Goal: Information Seeking & Learning: Check status

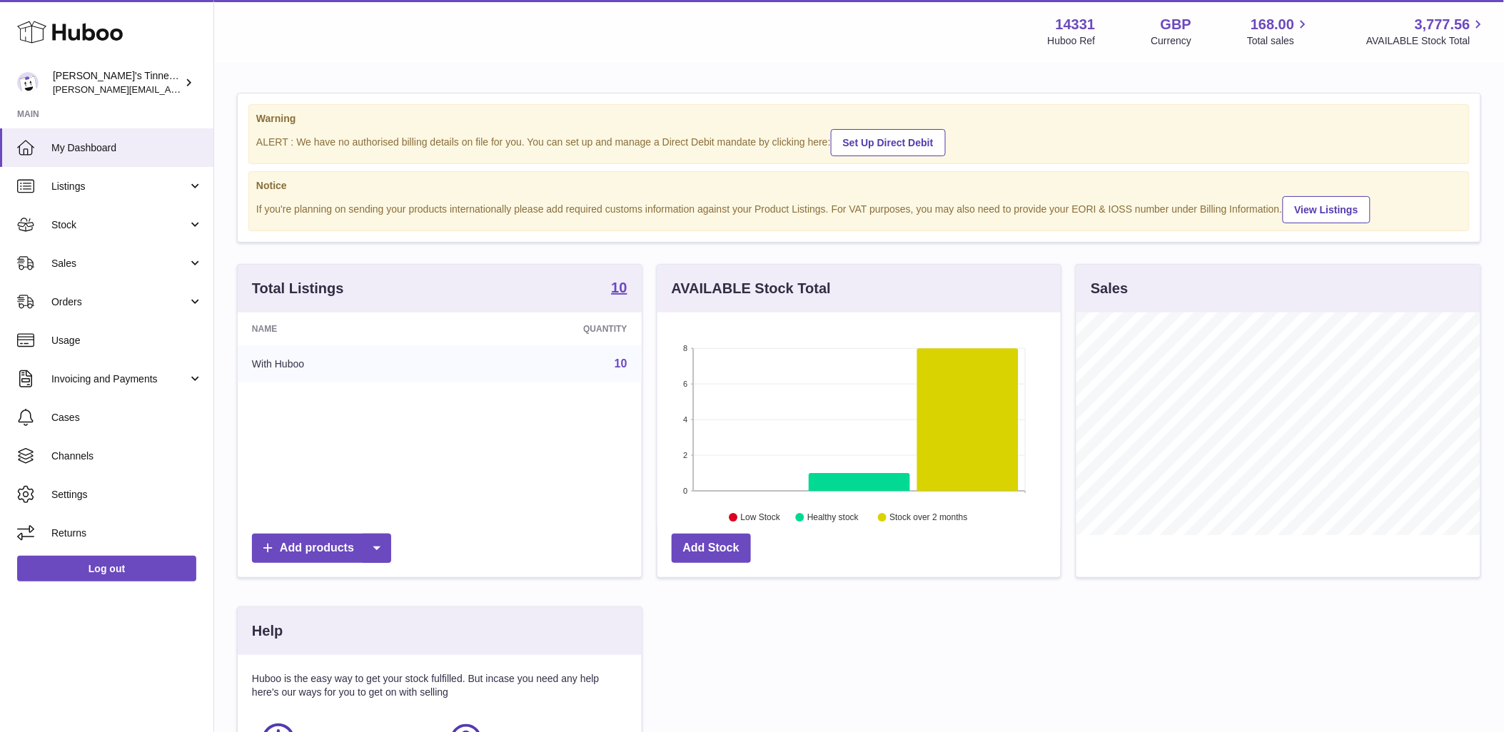
scroll to position [223, 403]
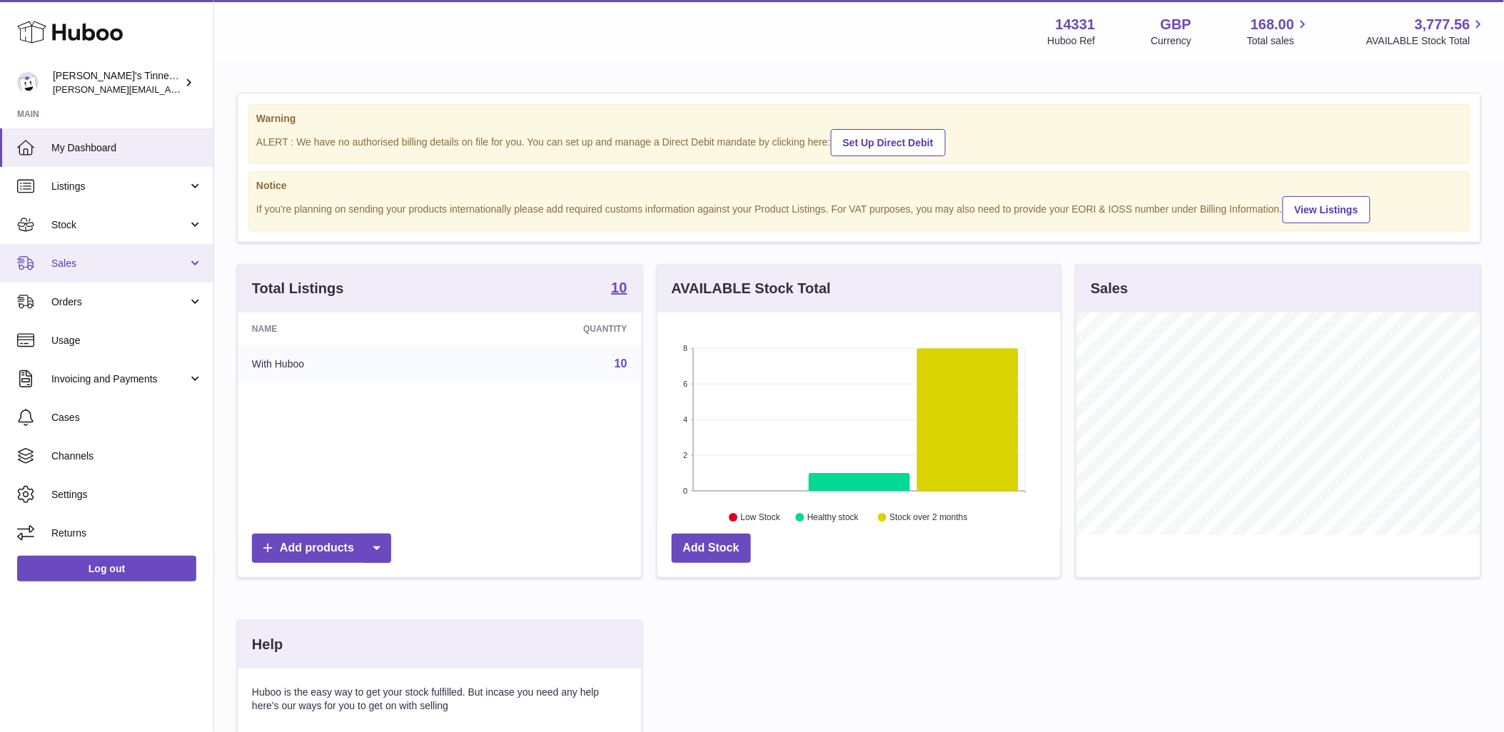
click at [146, 265] on span "Sales" at bounding box center [119, 264] width 136 height 14
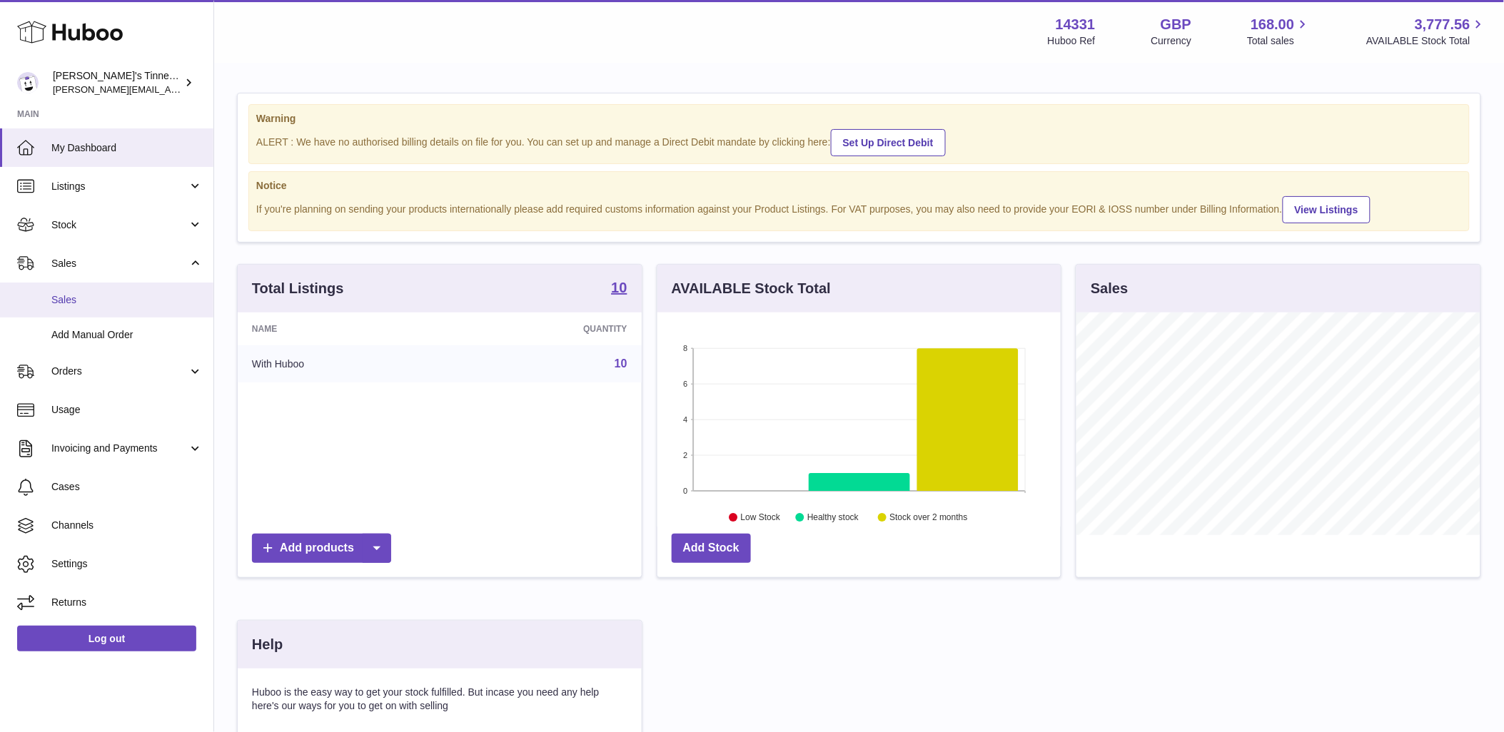
click at [129, 296] on span "Sales" at bounding box center [126, 300] width 151 height 14
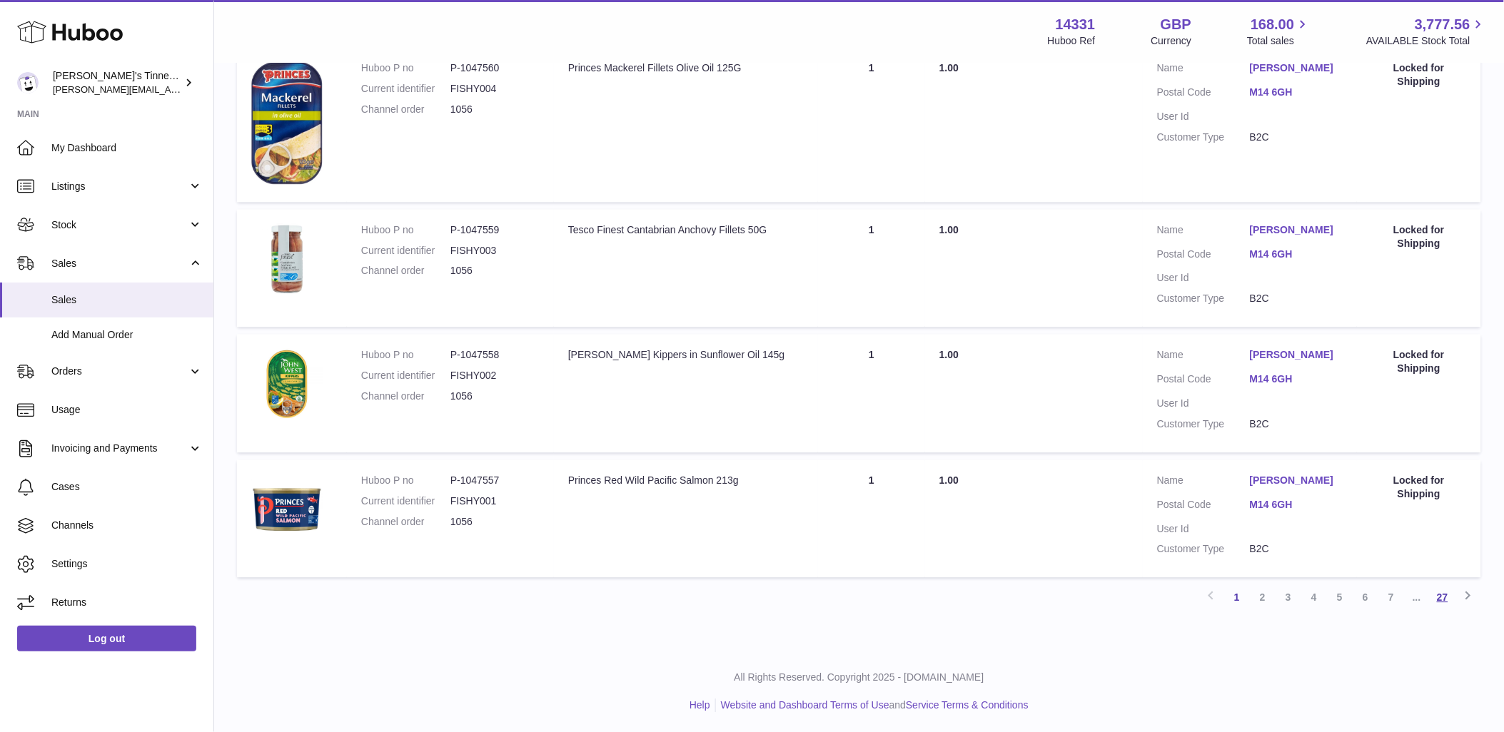
click at [1446, 597] on link "27" at bounding box center [1443, 598] width 26 height 26
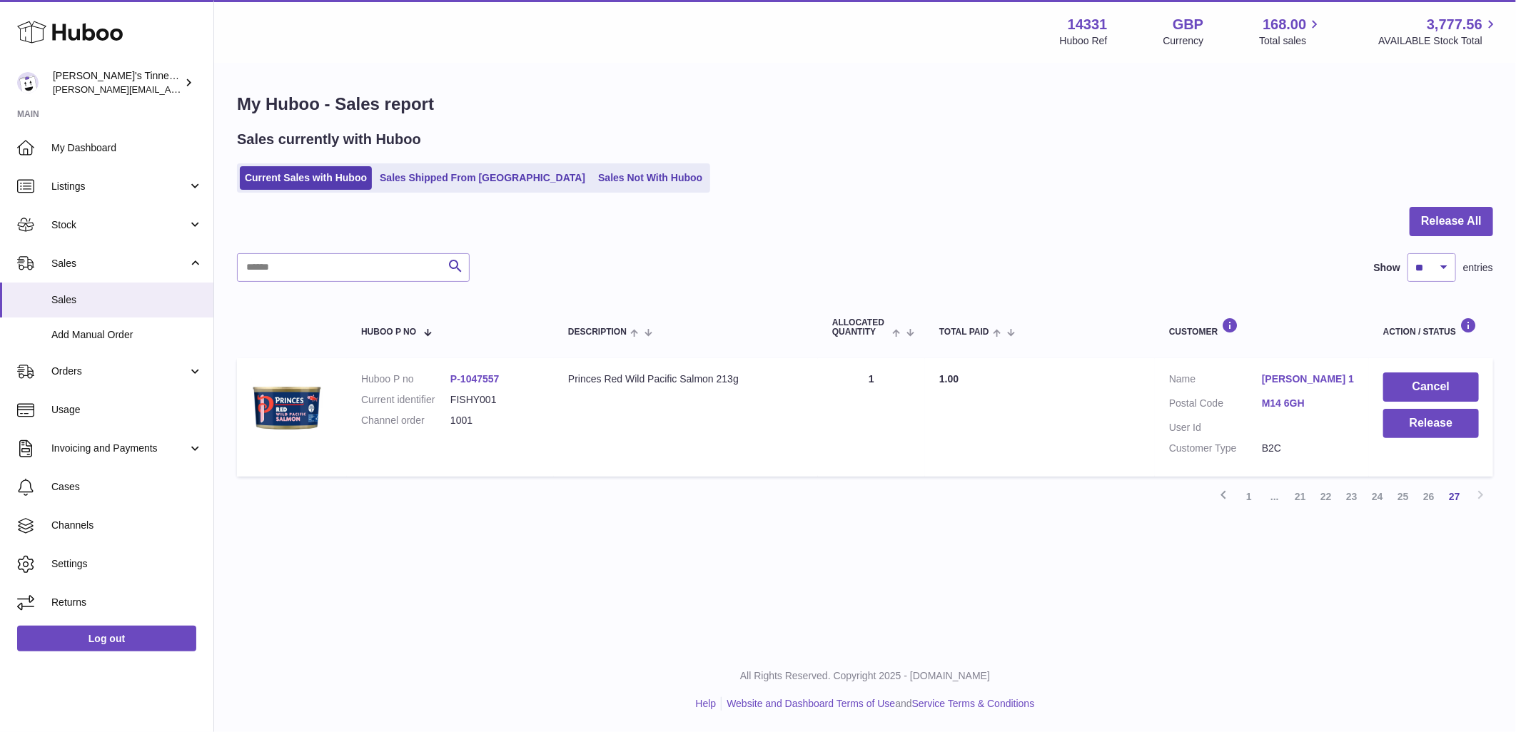
click at [1294, 407] on link "M14 6GH" at bounding box center [1308, 404] width 93 height 14
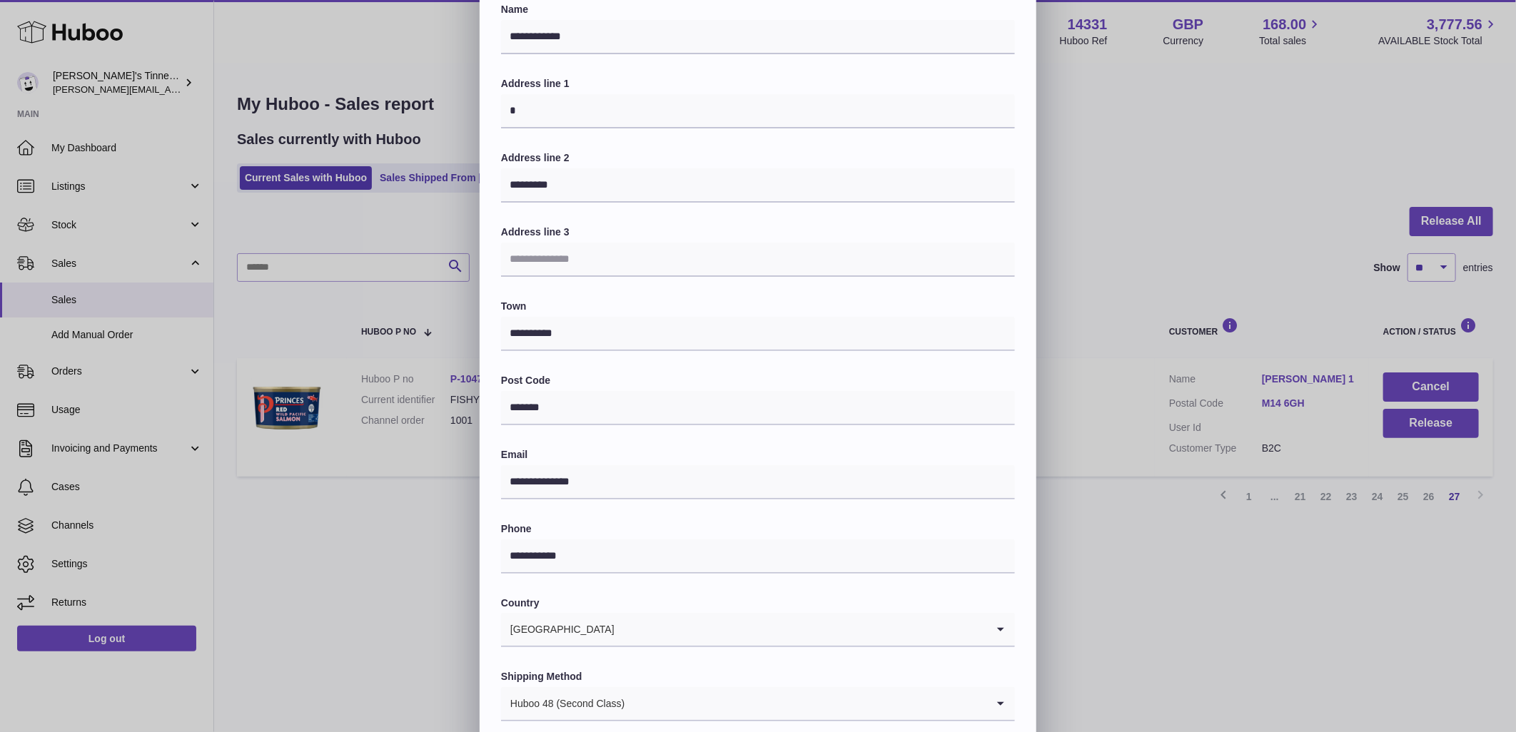
scroll to position [166, 0]
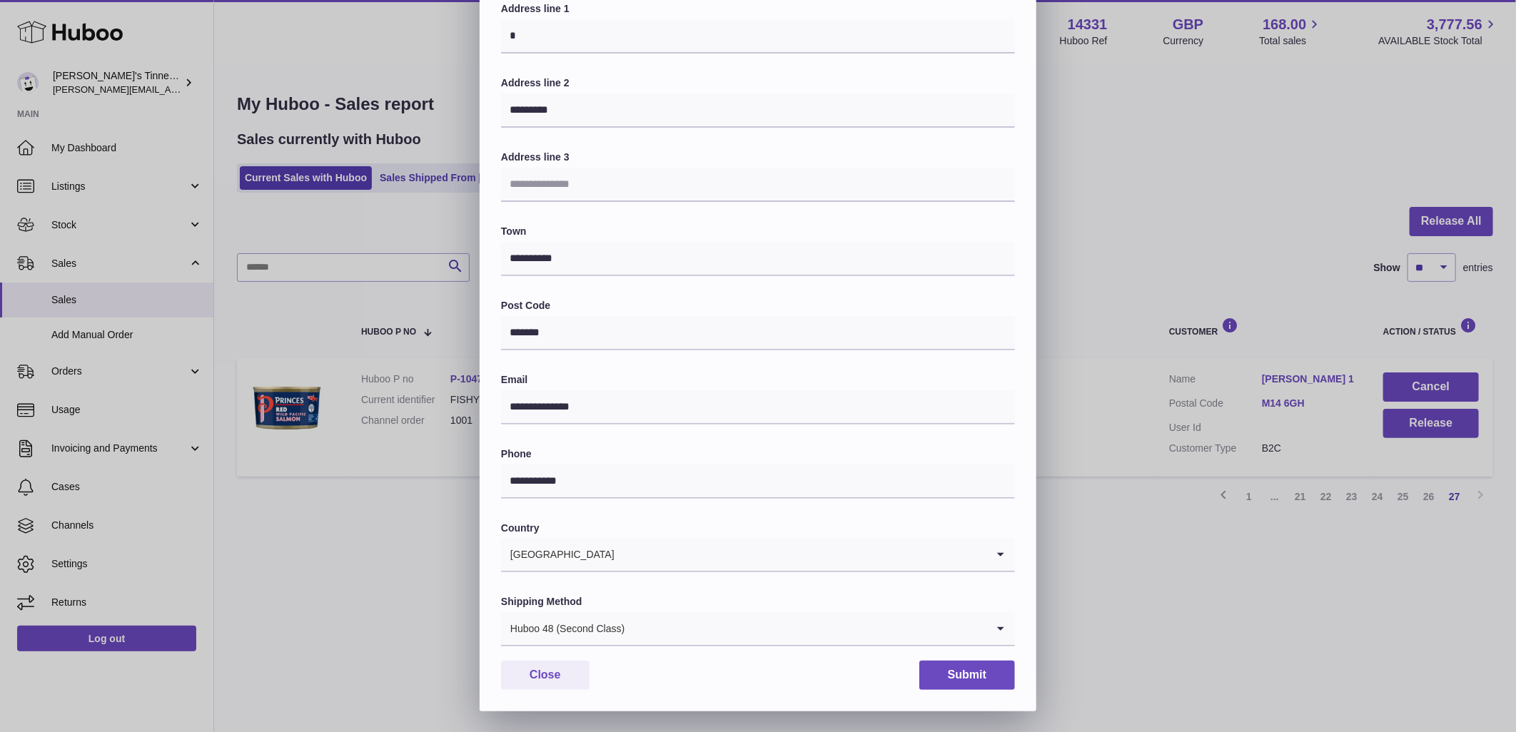
click at [271, 416] on div "**********" at bounding box center [758, 283] width 1516 height 857
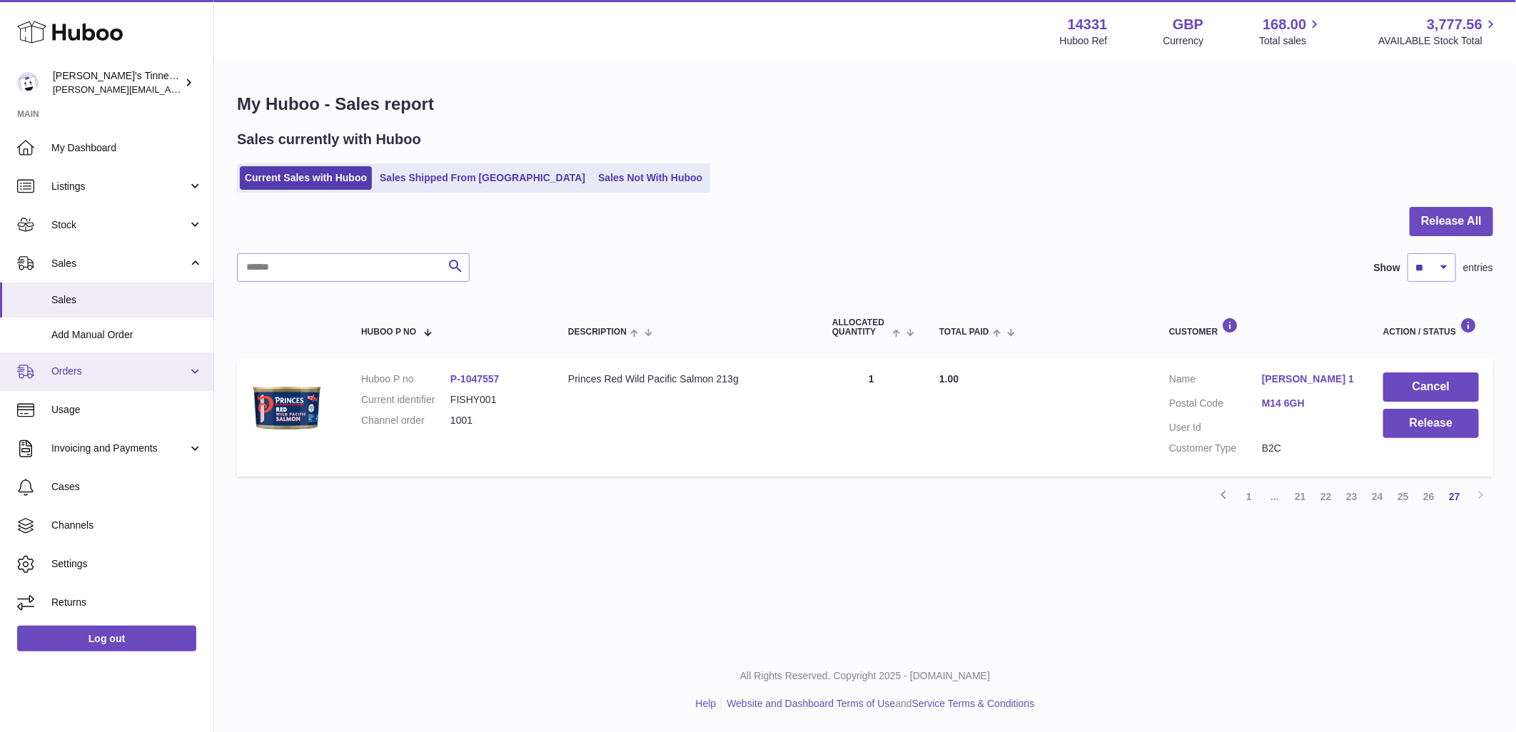
drag, startPoint x: 69, startPoint y: 368, endPoint x: 79, endPoint y: 381, distance: 15.7
click at [69, 368] on span "Orders" at bounding box center [119, 372] width 136 height 14
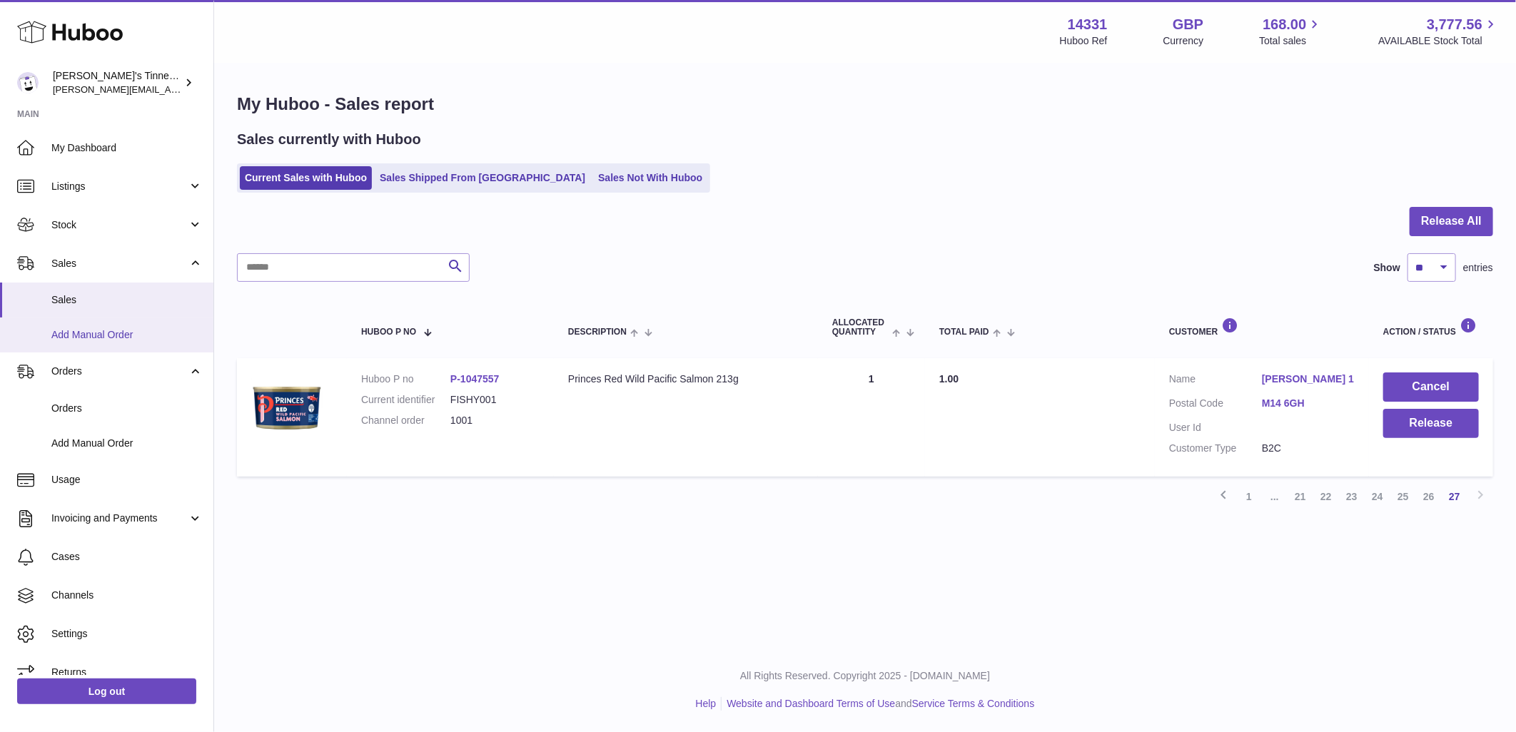
click at [101, 330] on span "Add Manual Order" at bounding box center [126, 335] width 151 height 14
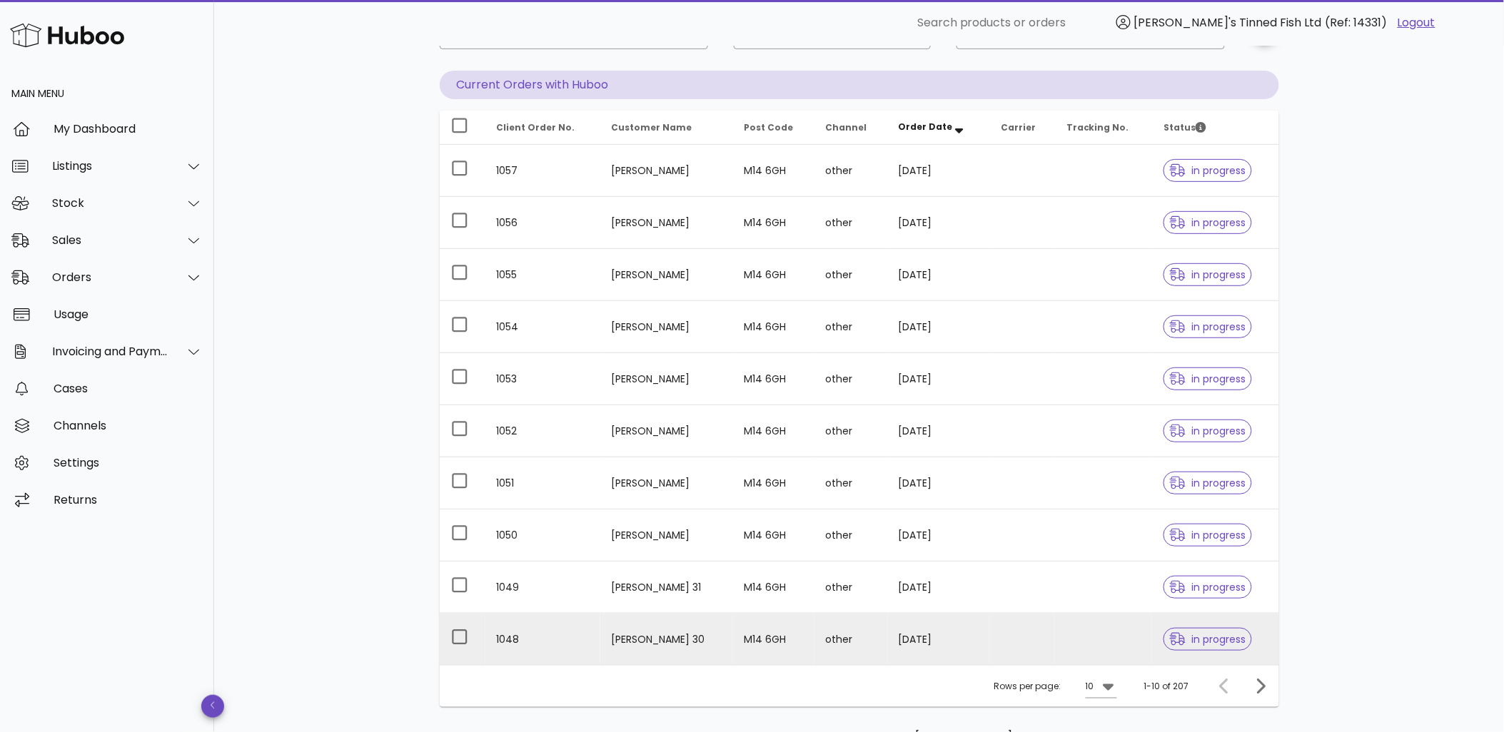
scroll to position [207, 0]
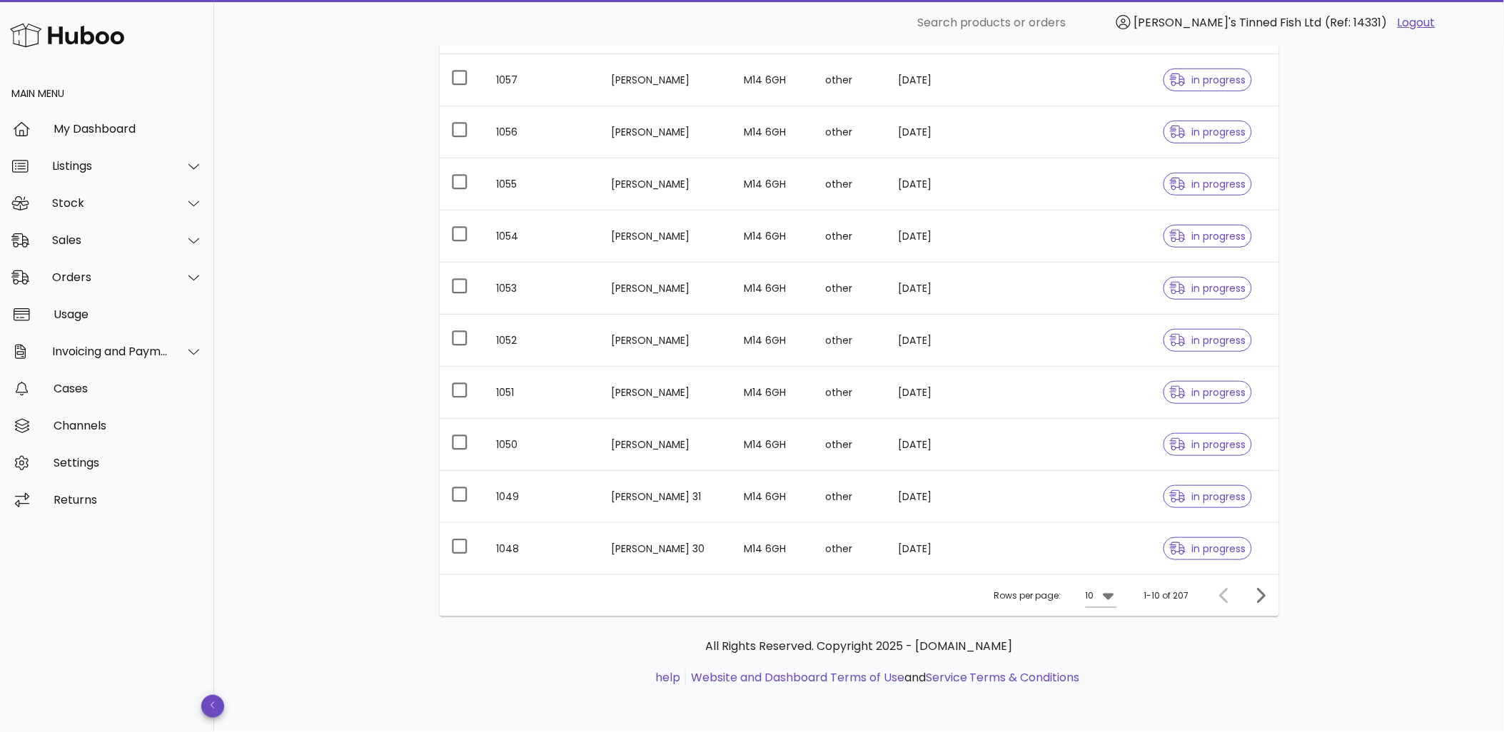
click at [1177, 596] on div "1-10 of 207" at bounding box center [1166, 596] width 45 height 13
click at [1101, 598] on icon at bounding box center [1108, 596] width 17 height 17
click at [1112, 675] on div "50" at bounding box center [1106, 677] width 14 height 14
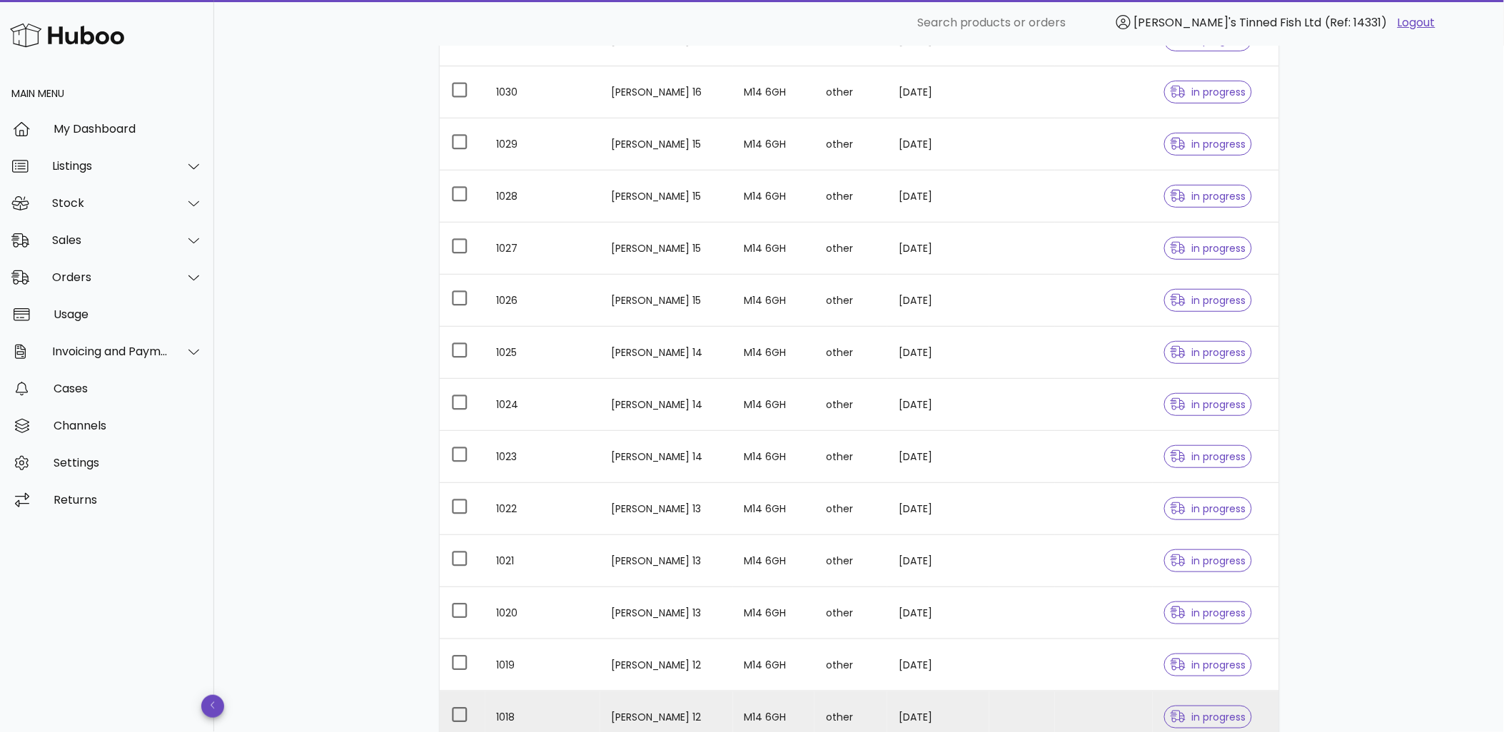
scroll to position [2294, 0]
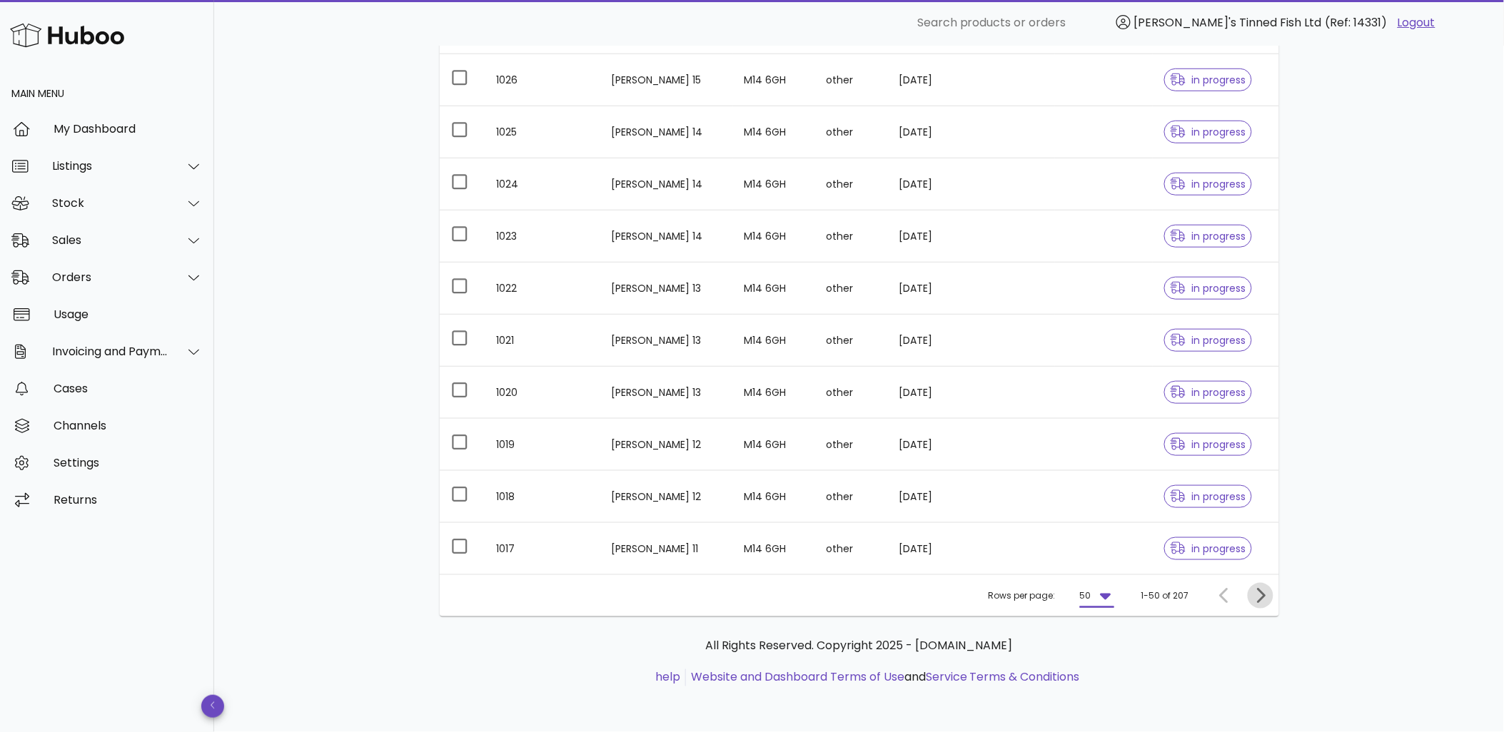
click at [1254, 596] on icon "Next page" at bounding box center [1260, 596] width 17 height 17
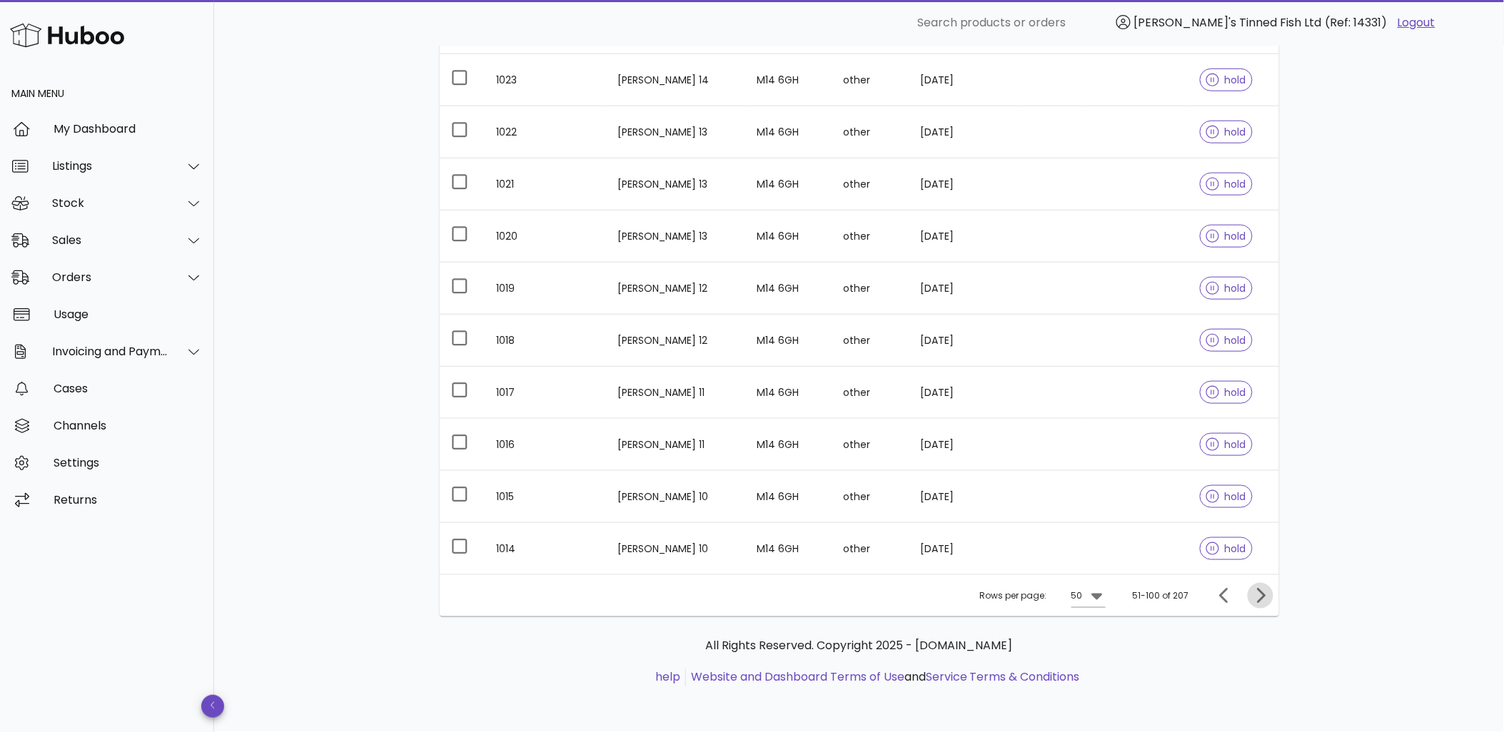
click at [1254, 596] on icon "Next page" at bounding box center [1260, 596] width 17 height 17
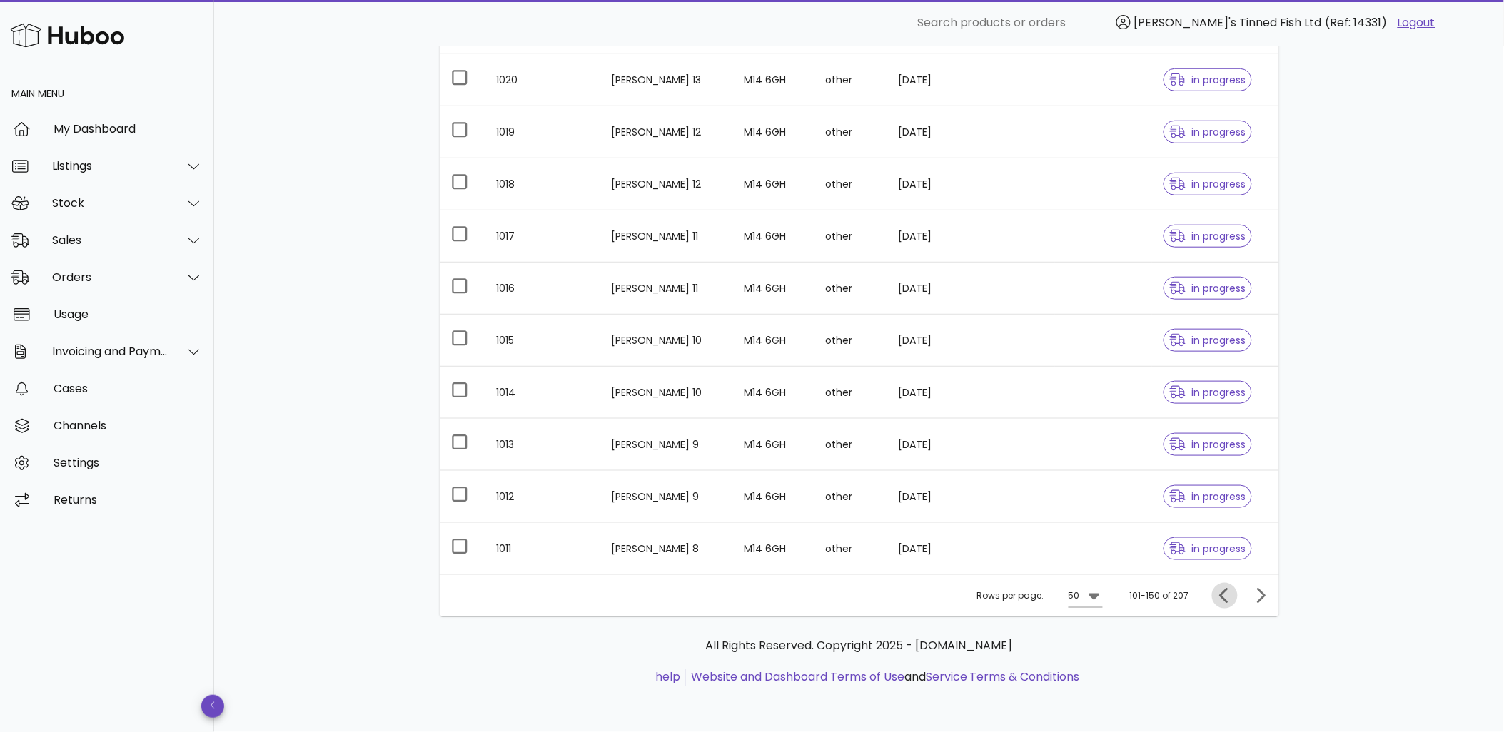
click at [1221, 595] on icon "Previous page" at bounding box center [1225, 596] width 17 height 17
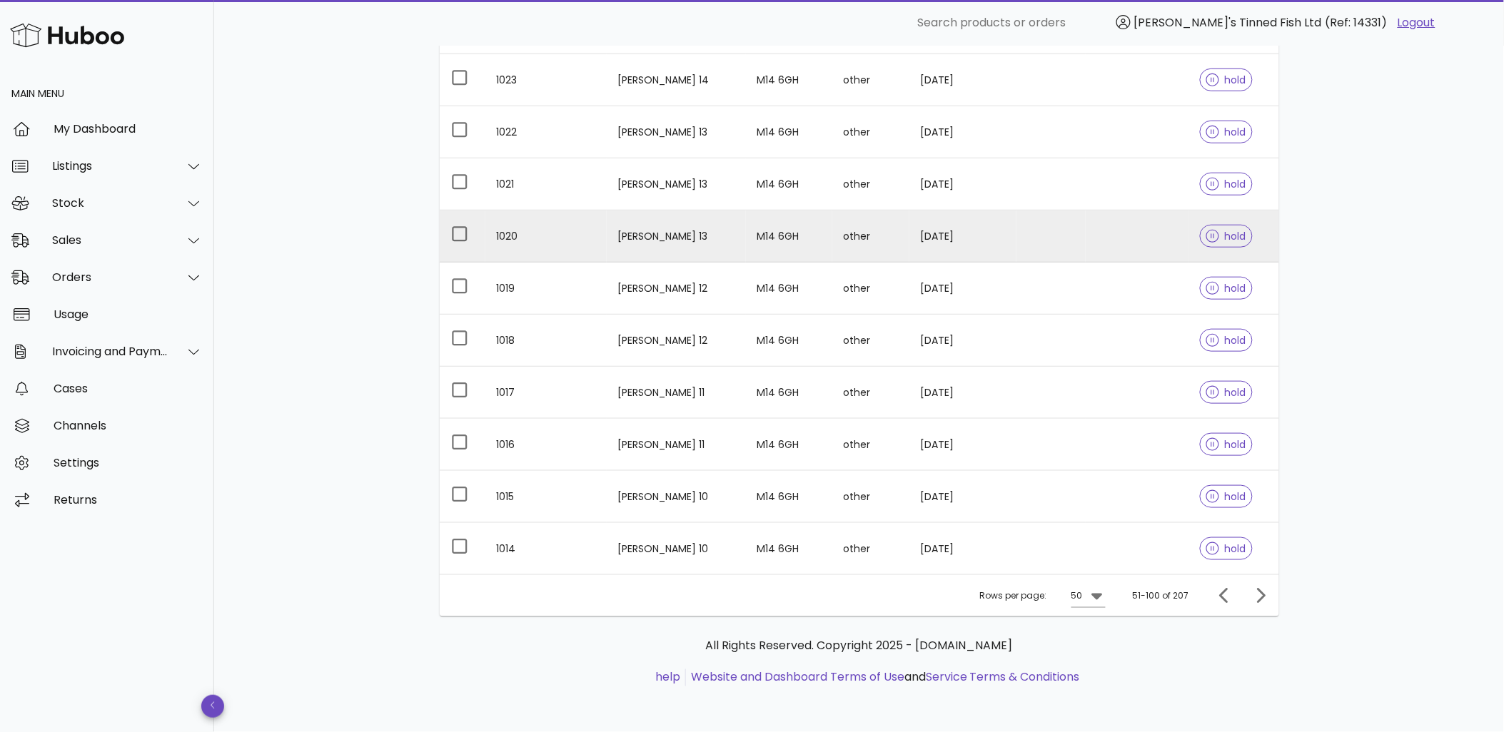
click at [950, 232] on td "12/06/2025" at bounding box center [964, 237] width 108 height 52
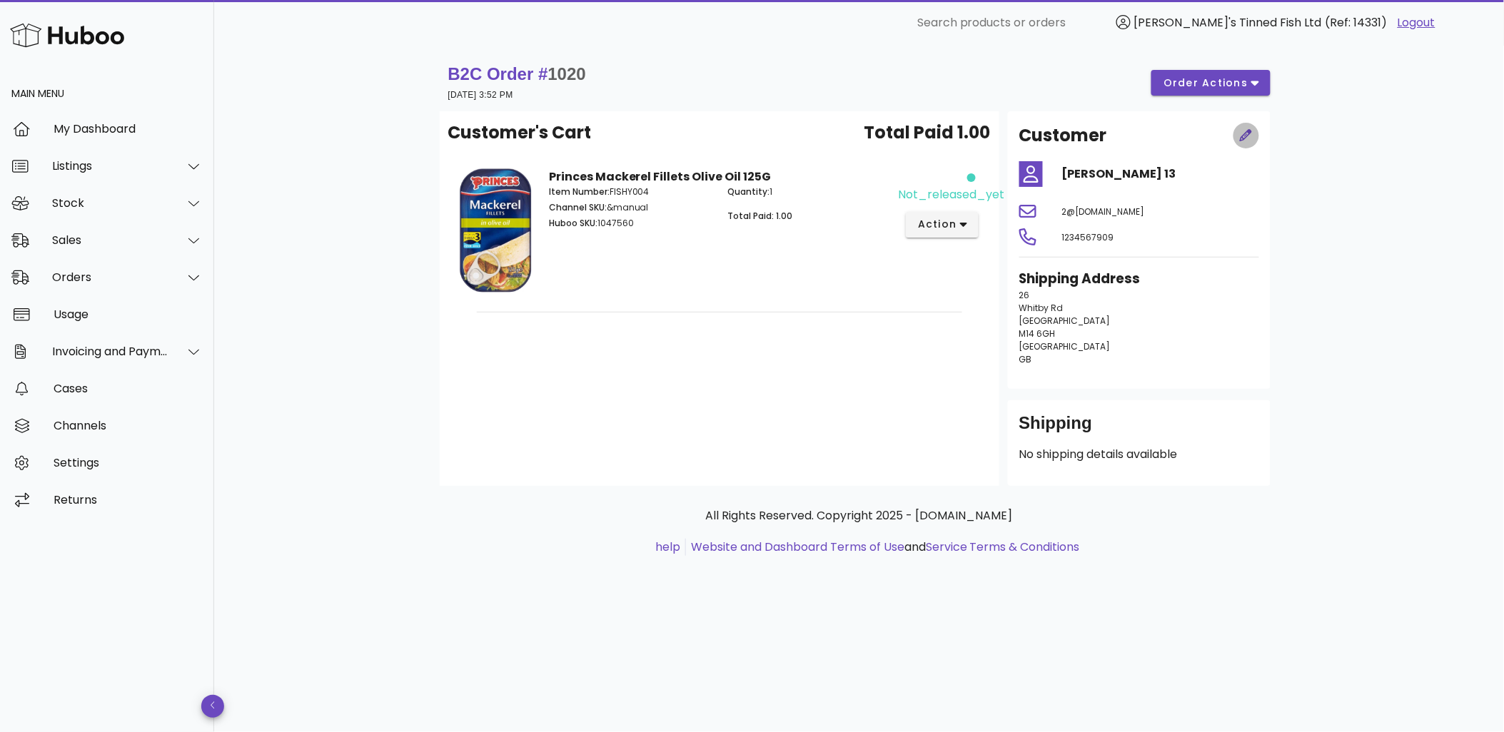
click at [1254, 130] on span "button" at bounding box center [1247, 136] width 26 height 15
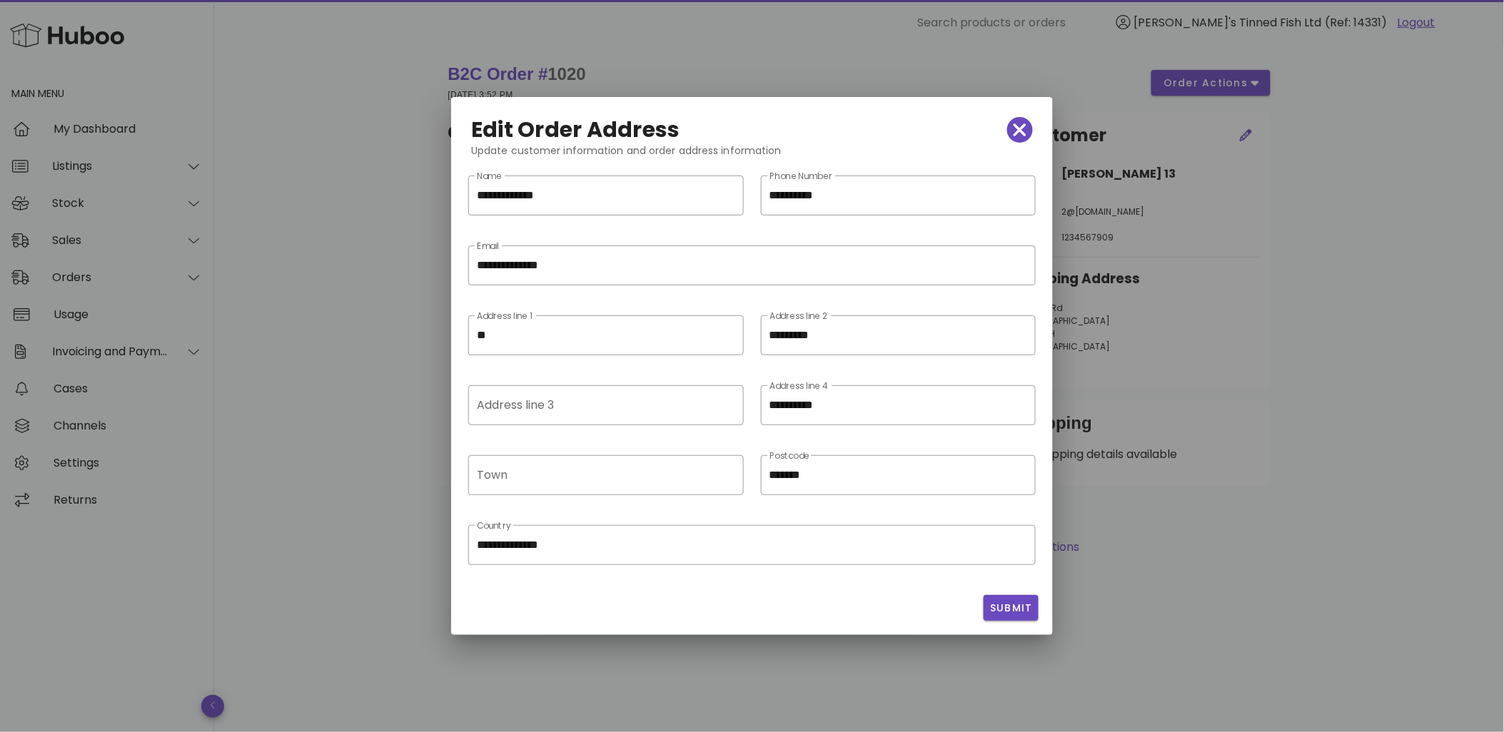
click at [1175, 401] on div at bounding box center [752, 366] width 1504 height 732
click at [1019, 124] on icon "button" at bounding box center [1020, 130] width 13 height 20
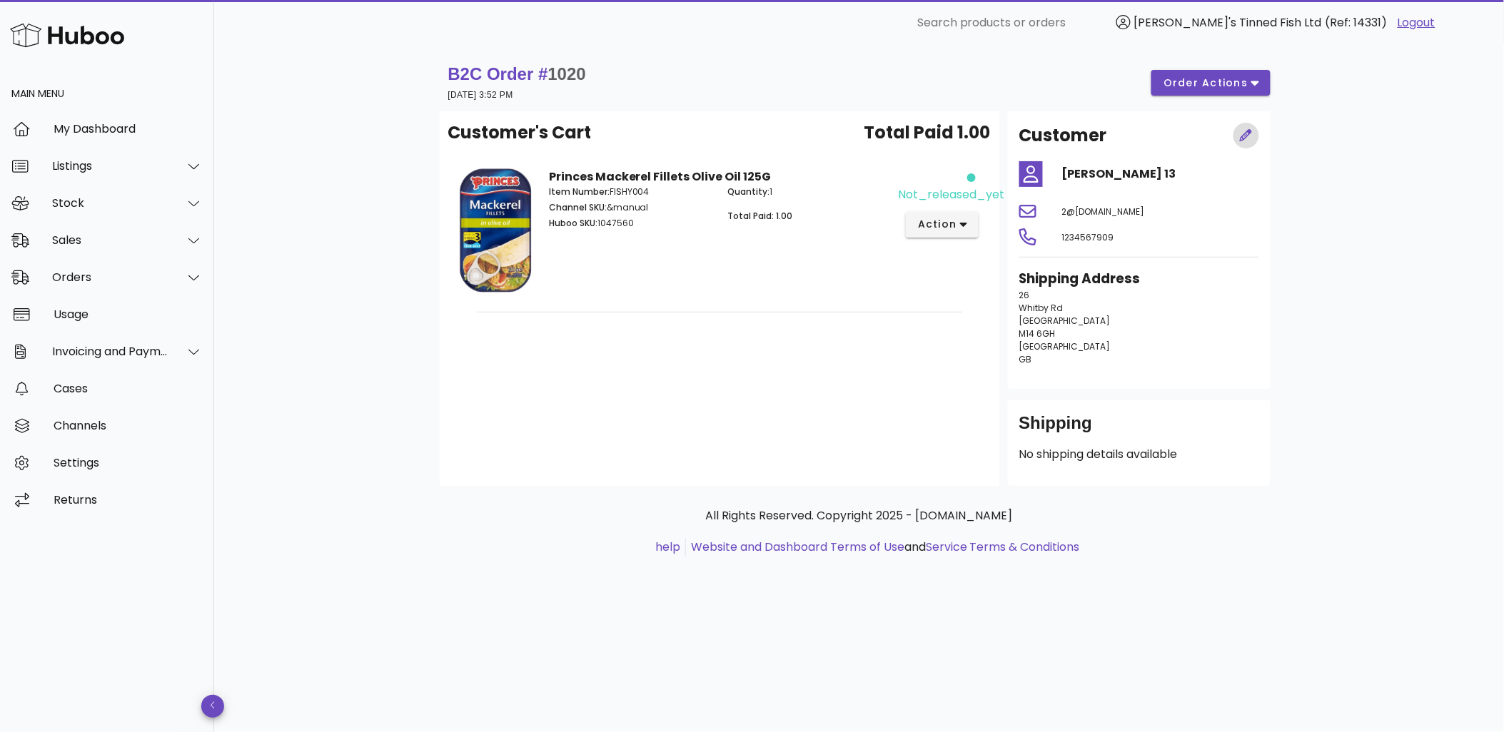
click at [1240, 133] on icon "button" at bounding box center [1246, 135] width 13 height 13
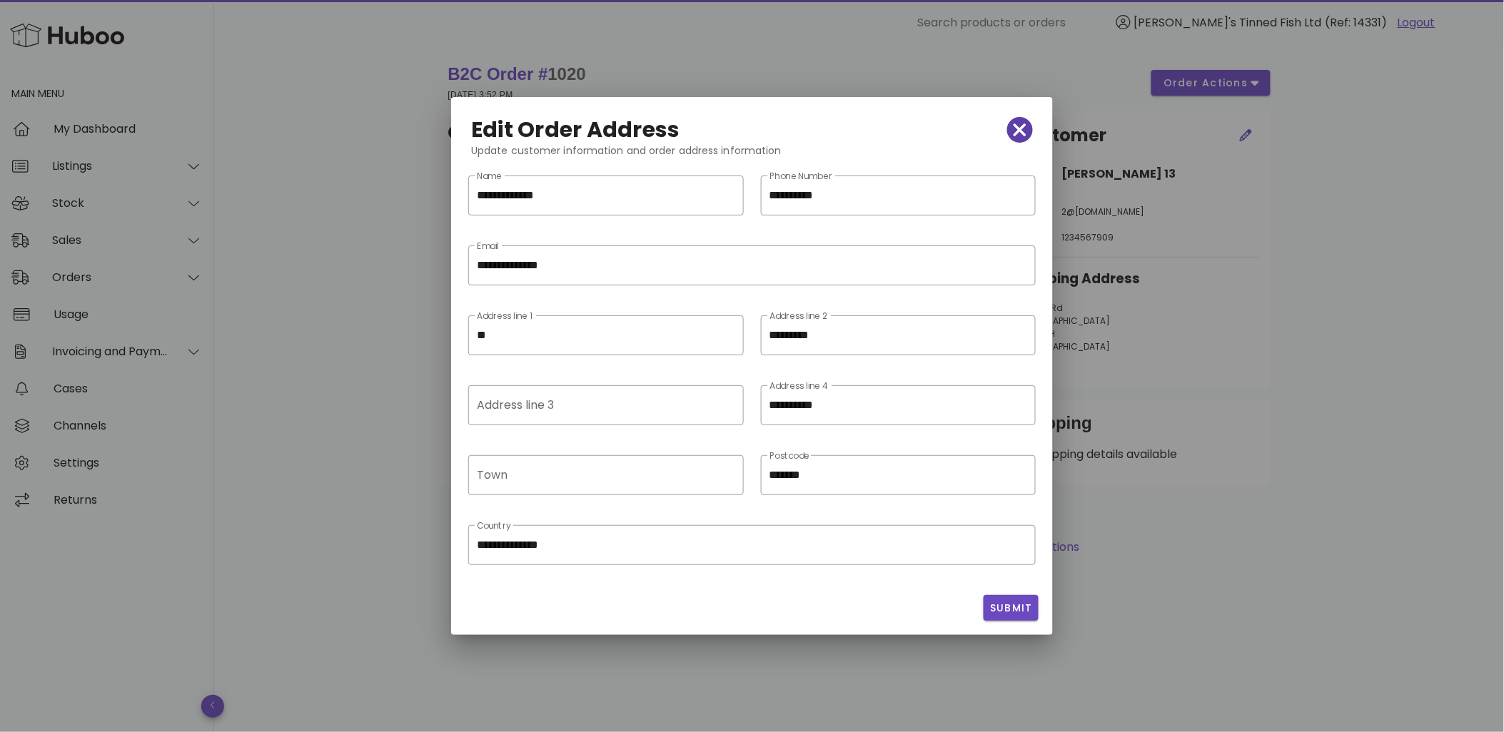
click at [1028, 138] on span "button" at bounding box center [1020, 130] width 26 height 20
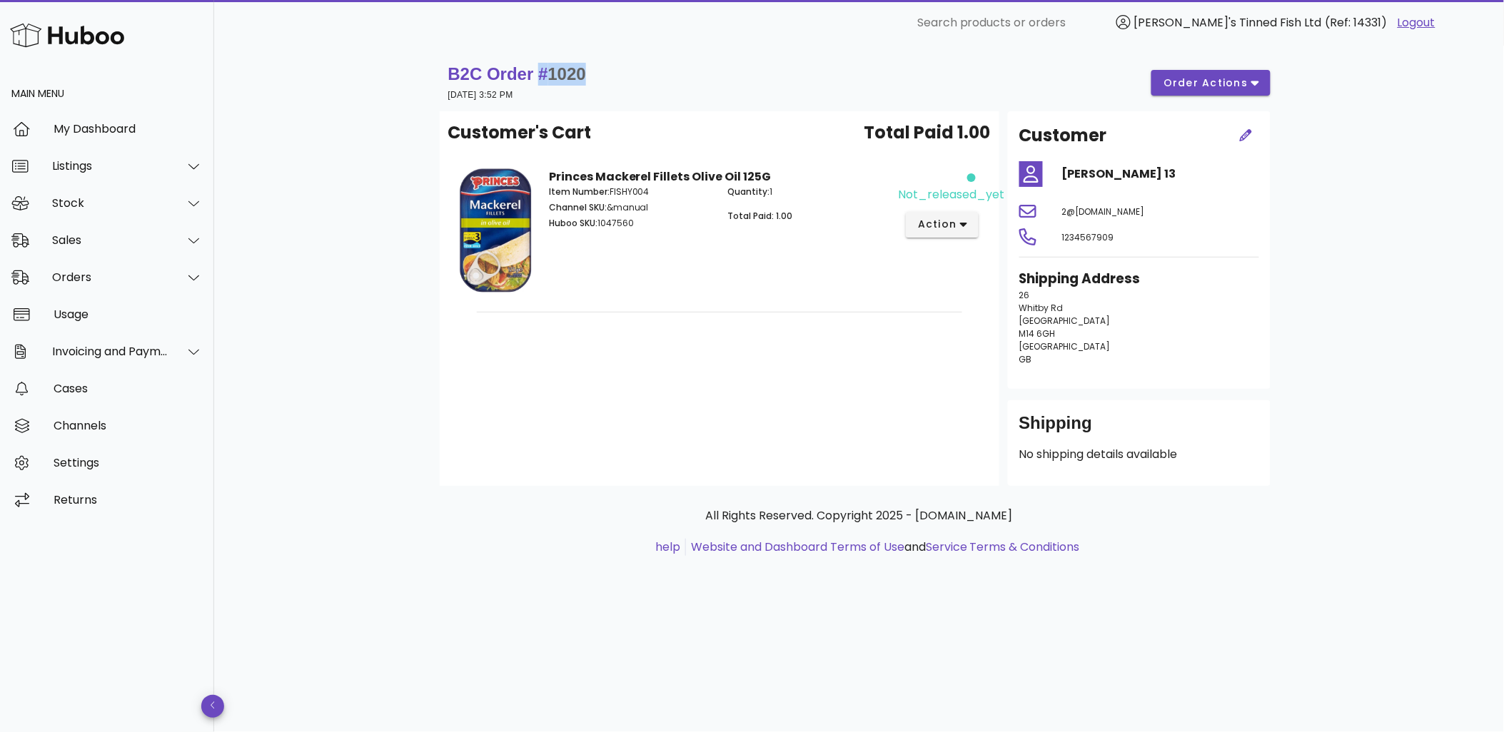
drag, startPoint x: 584, startPoint y: 71, endPoint x: 534, endPoint y: 76, distance: 50.2
click at [534, 76] on strong "B2C Order # 1020" at bounding box center [517, 73] width 138 height 19
copy strong "# 1020"
click at [1244, 129] on icon "button" at bounding box center [1246, 135] width 13 height 13
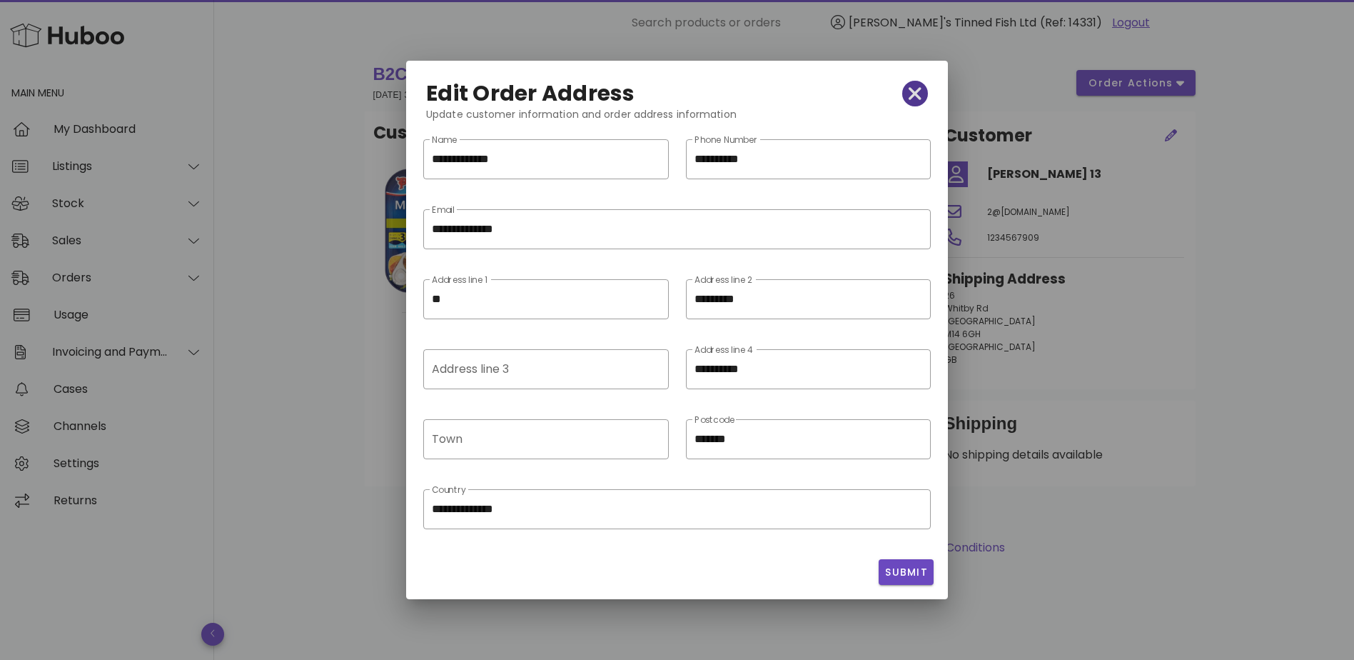
click at [922, 88] on span "button" at bounding box center [915, 94] width 26 height 20
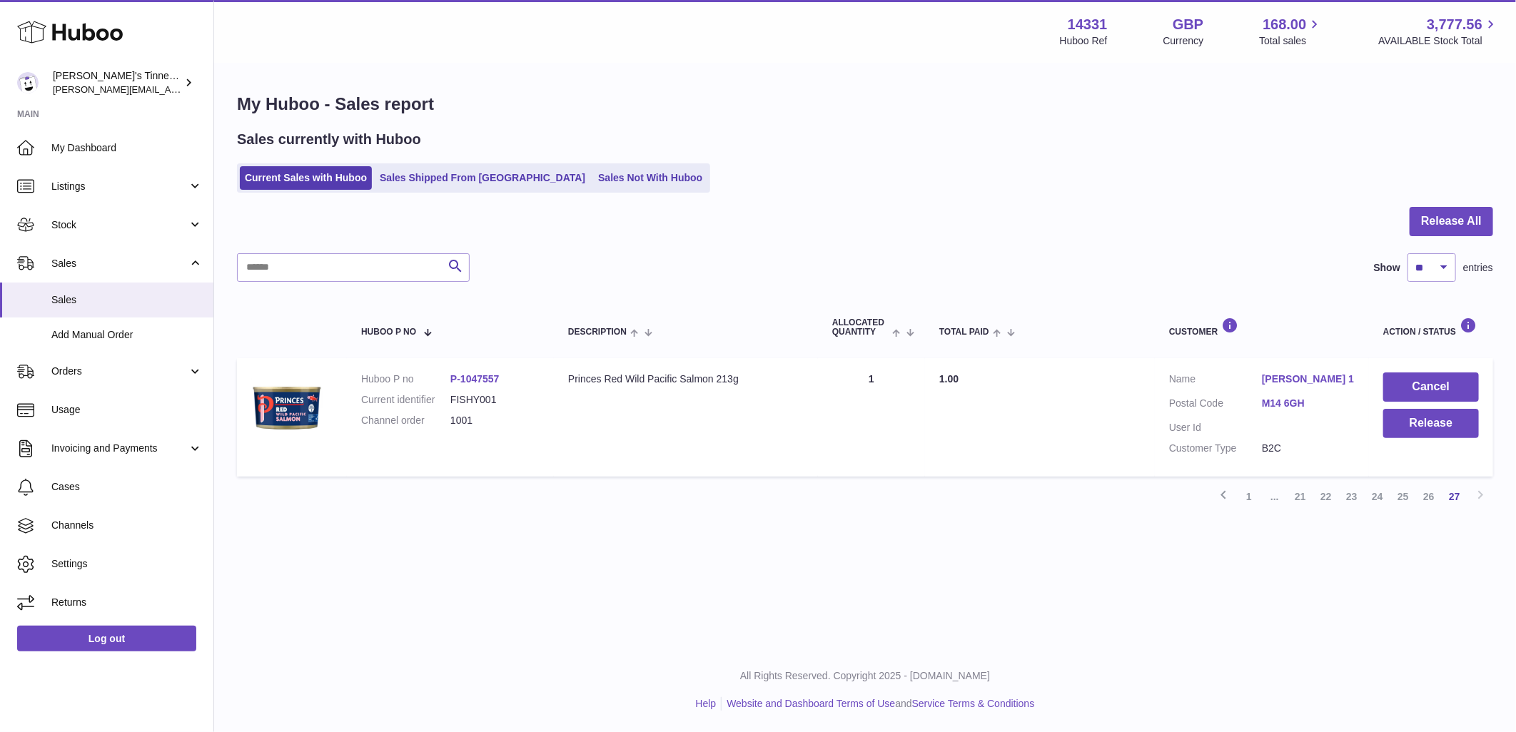
click at [1275, 397] on link "M14 6GH" at bounding box center [1308, 404] width 93 height 14
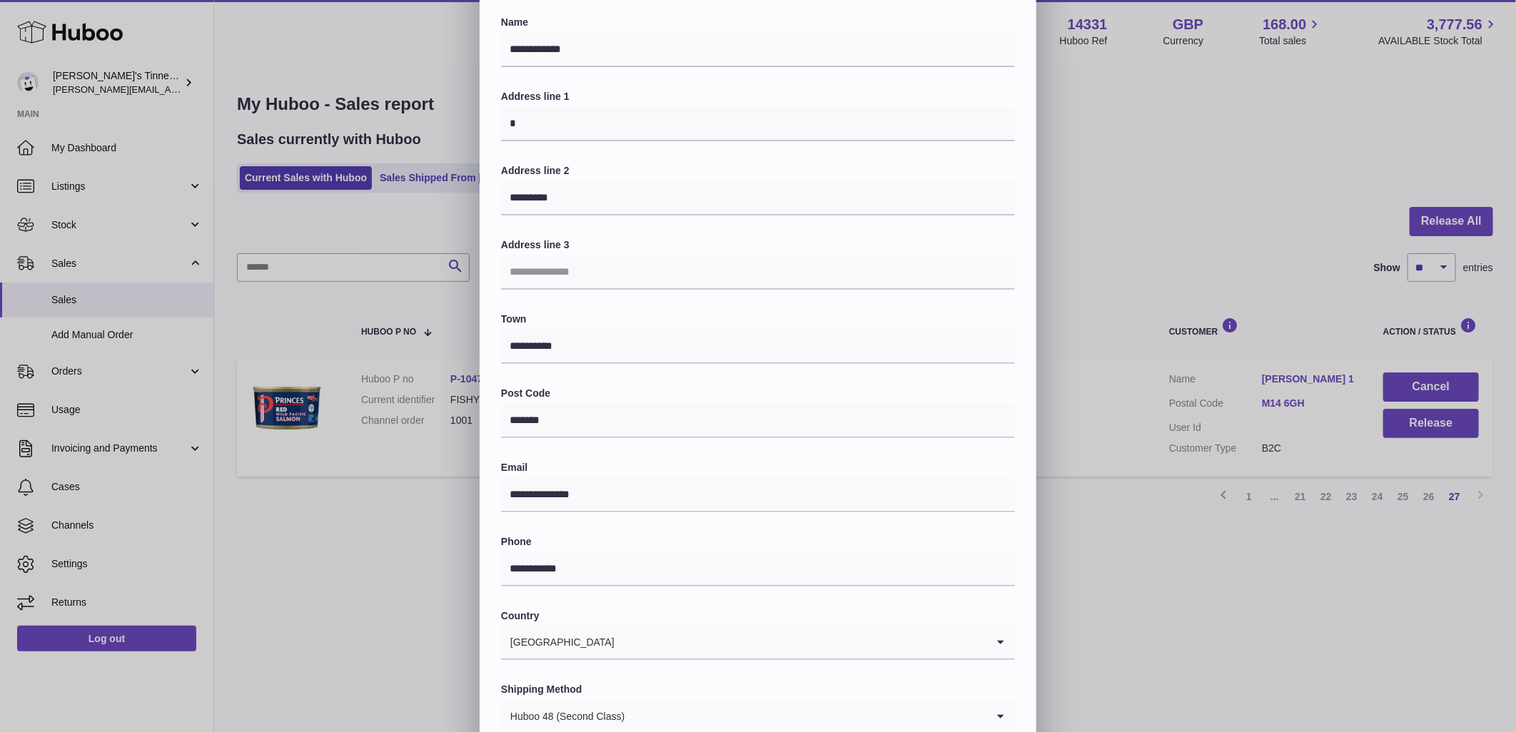
scroll to position [166, 0]
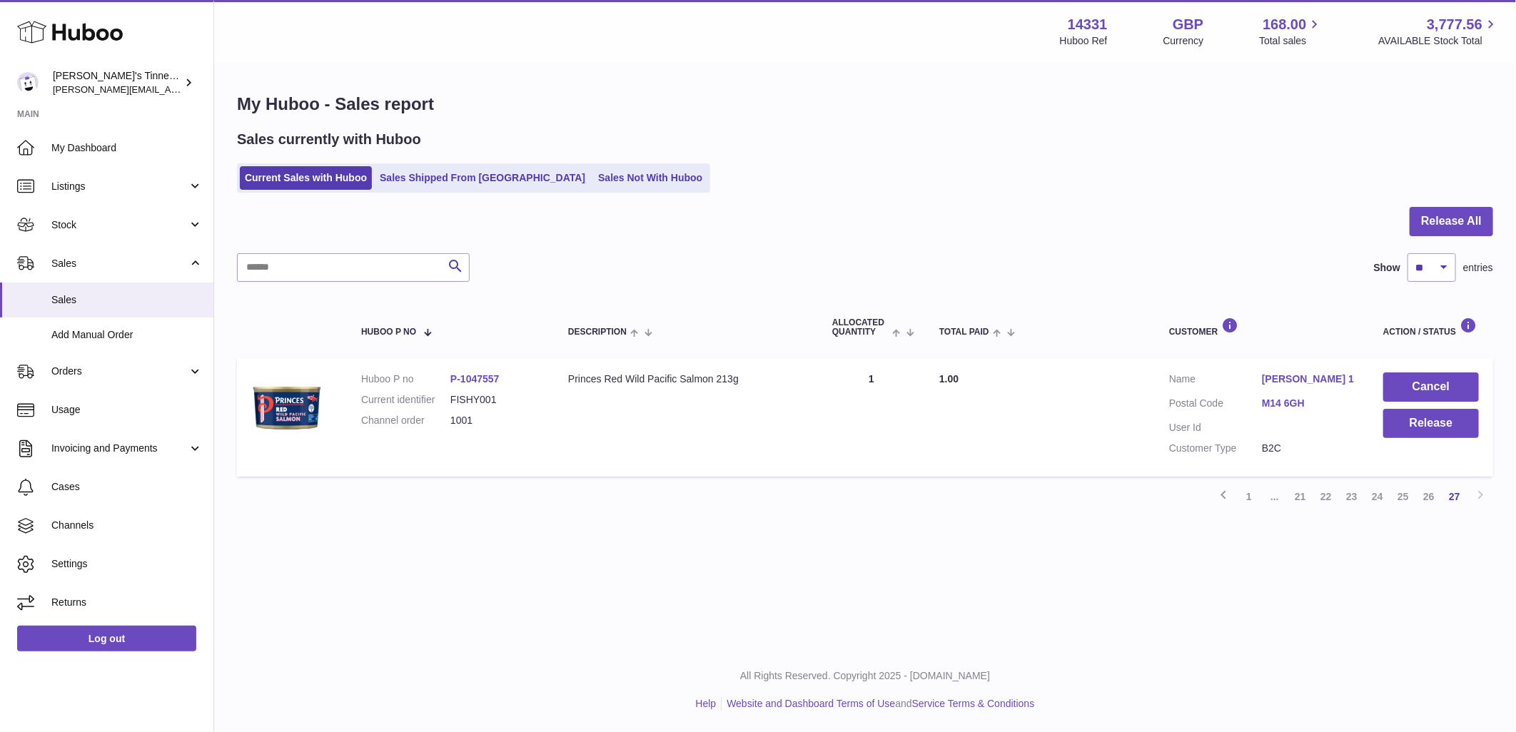
click at [391, 327] on div "**********" at bounding box center [758, 283] width 1516 height 857
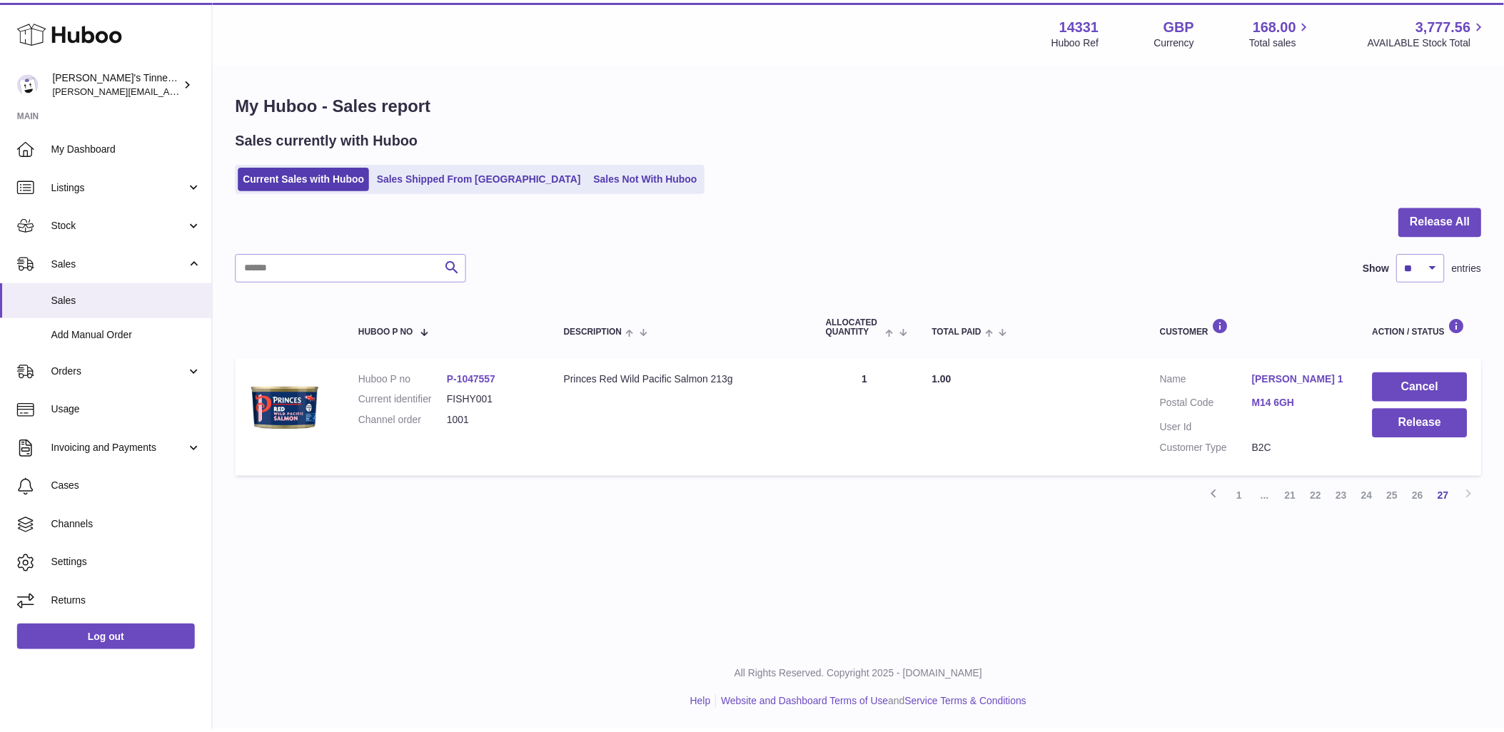
scroll to position [0, 0]
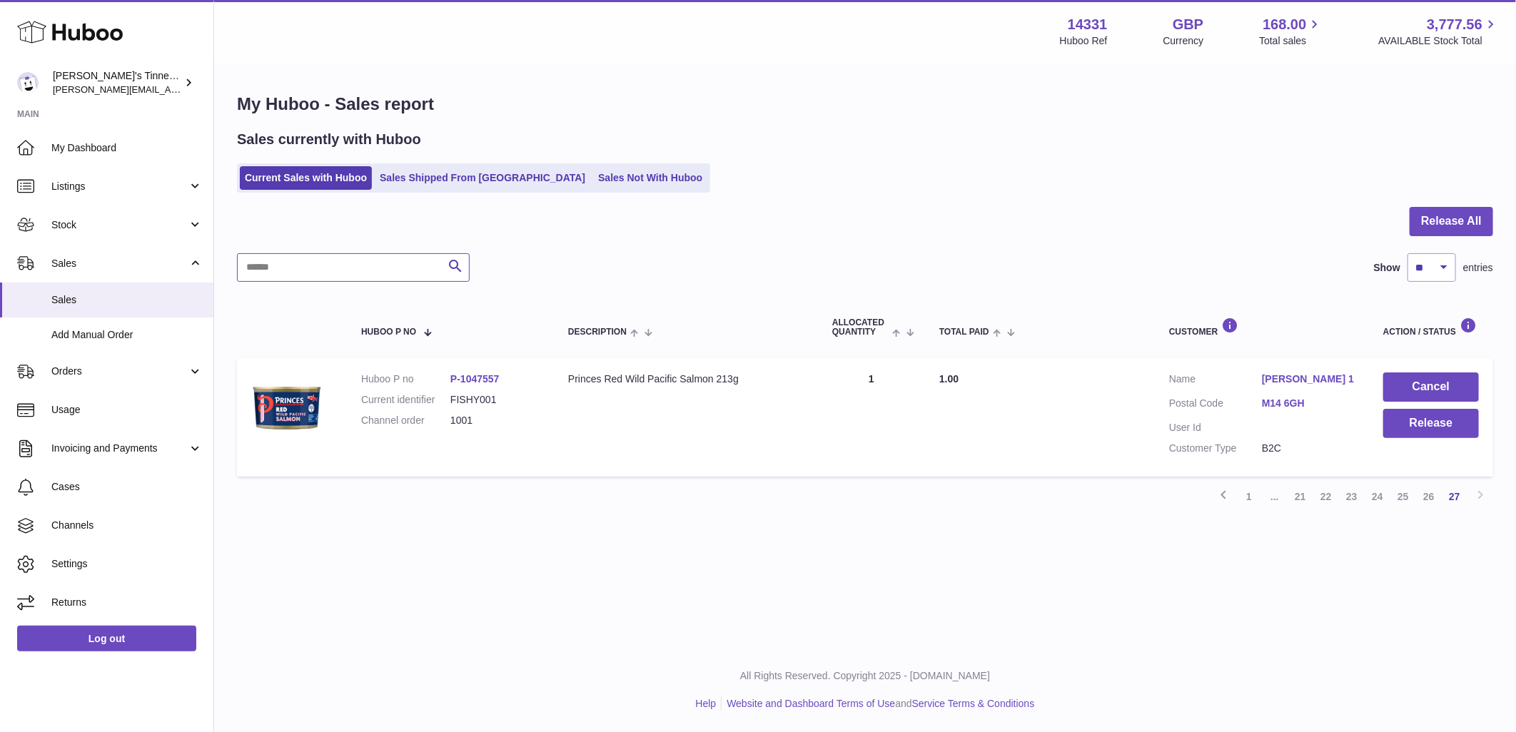
click at [356, 258] on input "text" at bounding box center [353, 267] width 233 height 29
paste input "******"
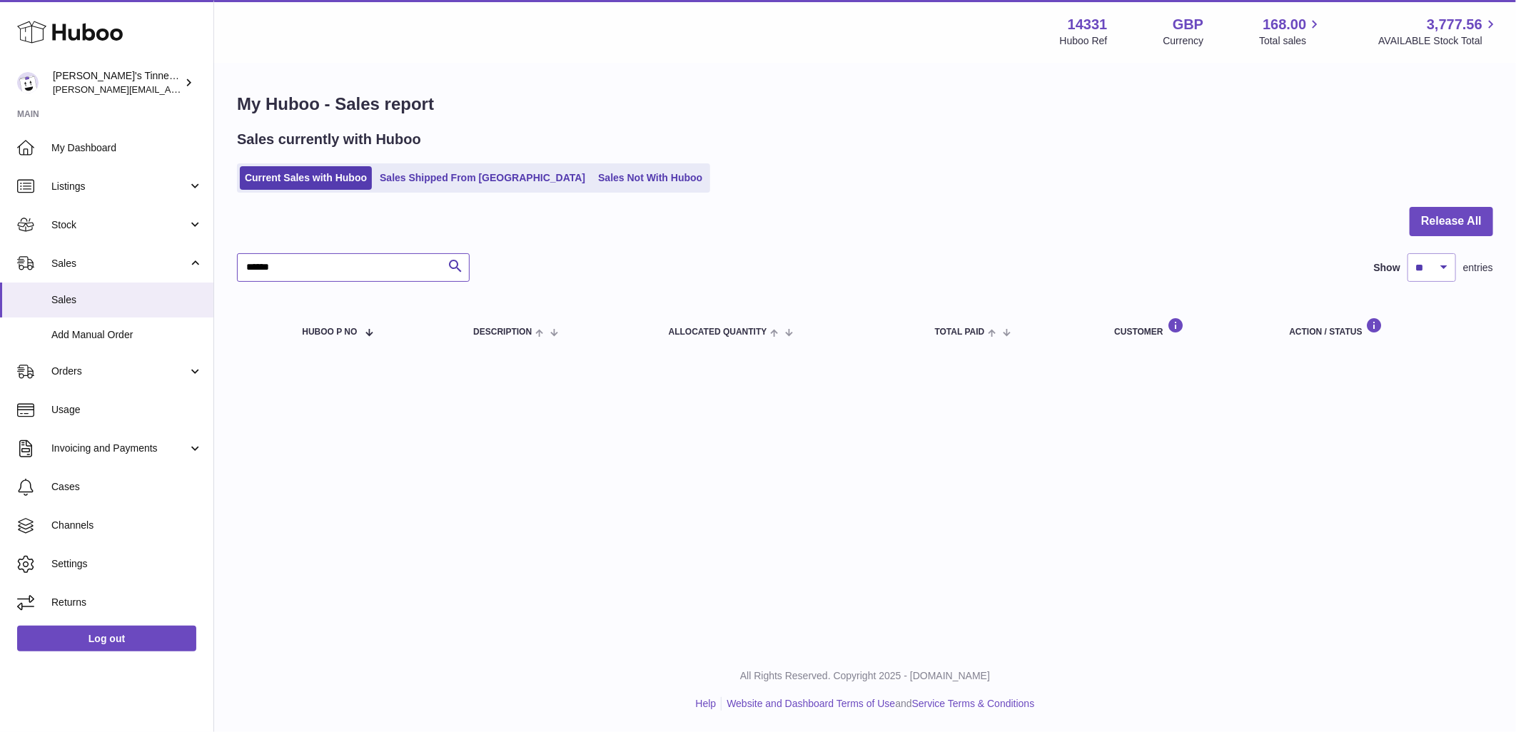
click at [260, 268] on input "******" at bounding box center [353, 267] width 233 height 29
type input "****"
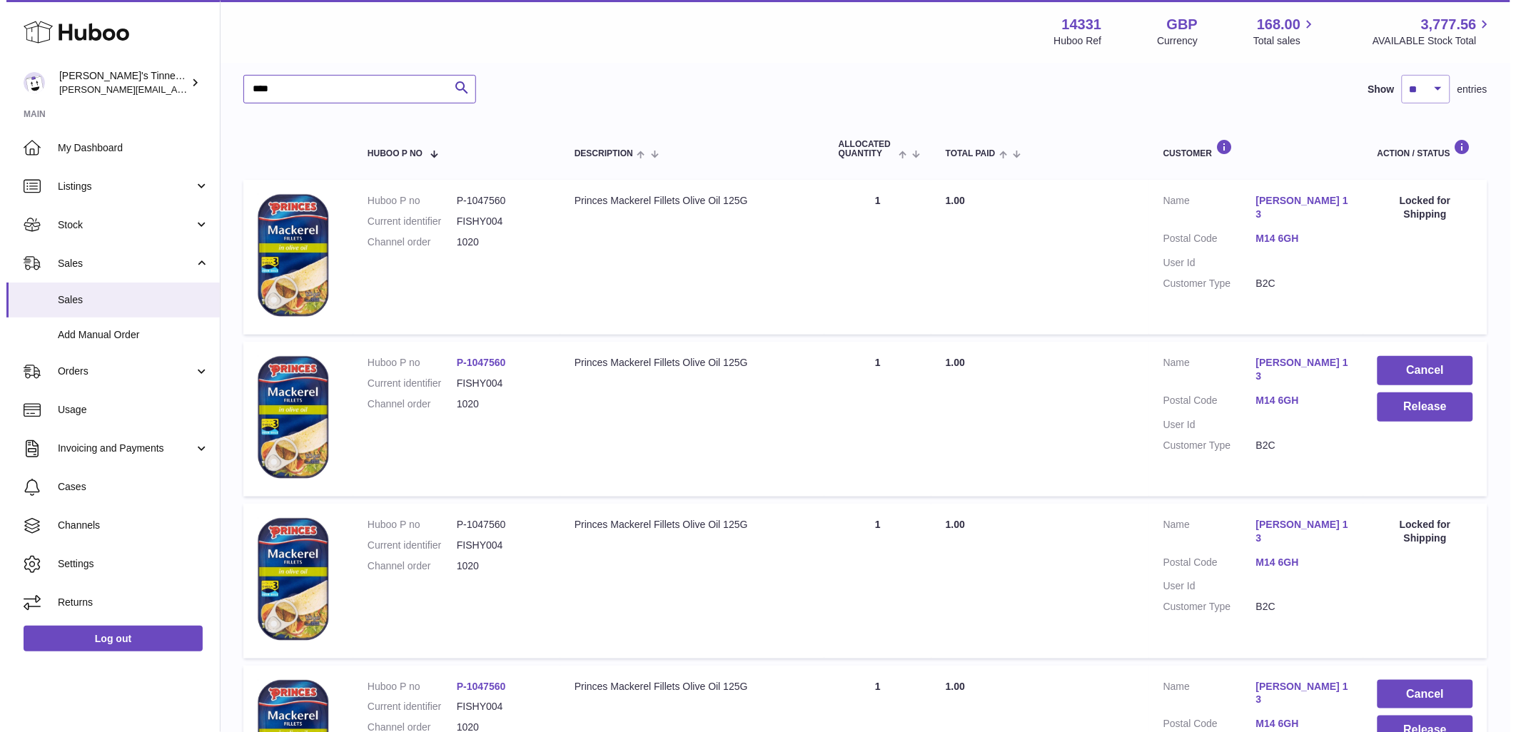
scroll to position [317, 0]
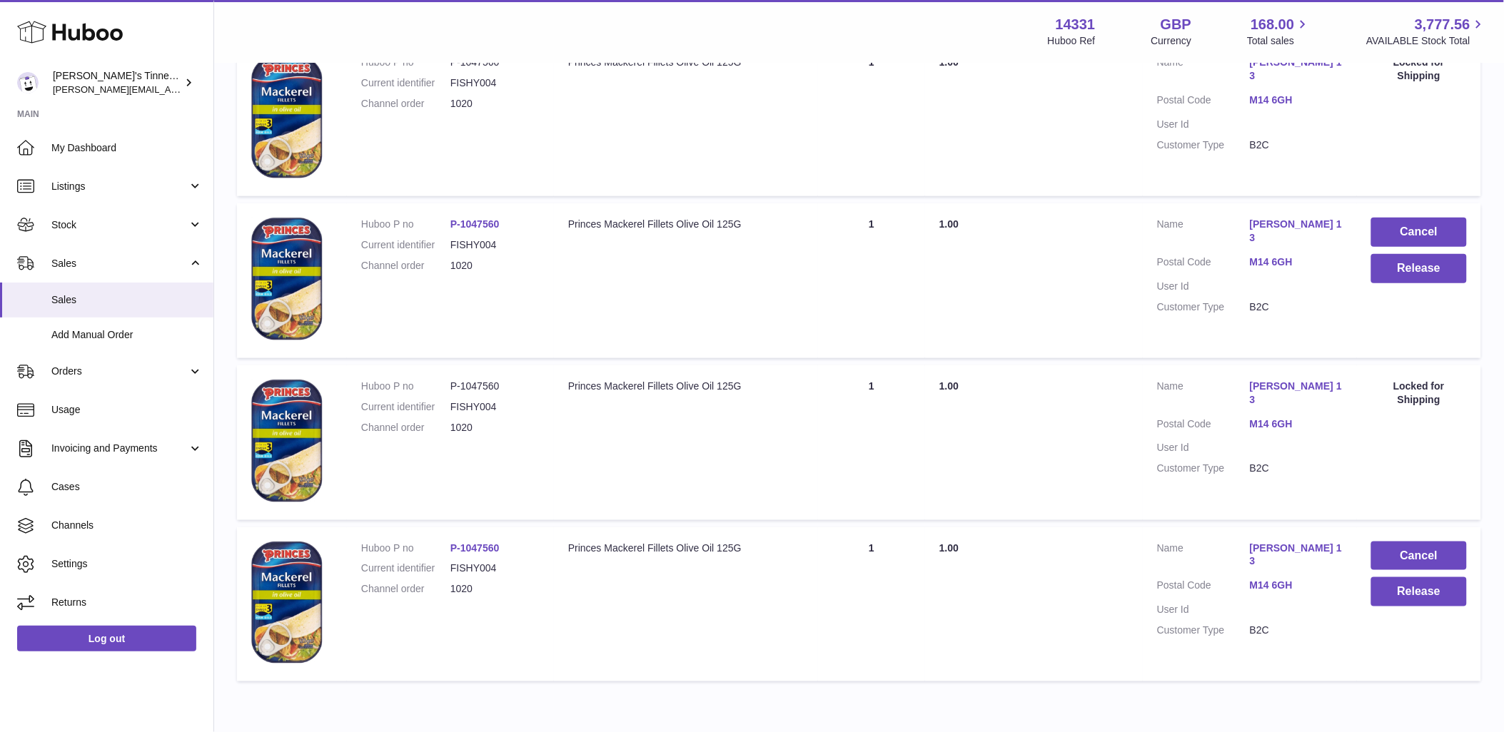
click at [1275, 418] on link "M14 6GH" at bounding box center [1296, 425] width 93 height 14
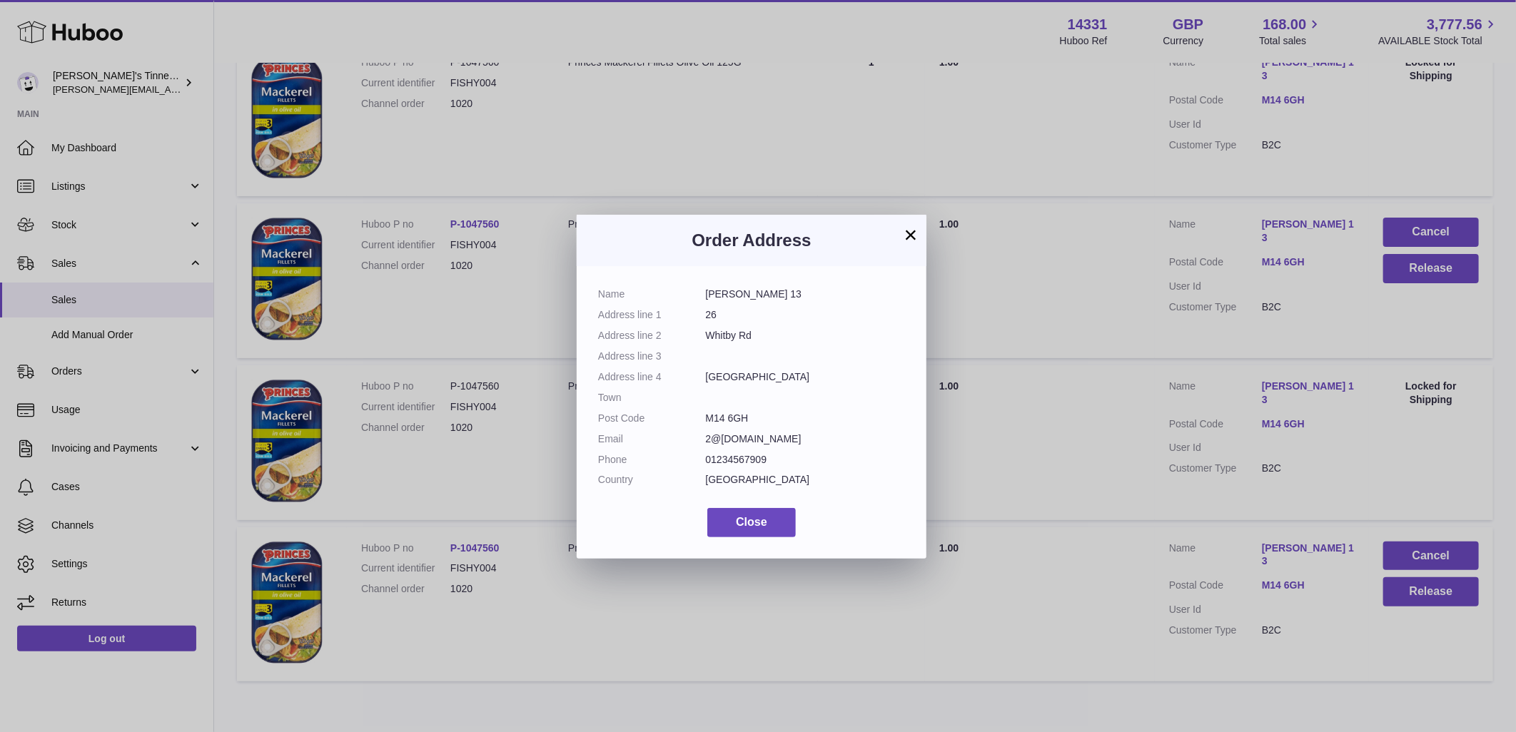
click at [914, 233] on button "×" at bounding box center [910, 234] width 17 height 17
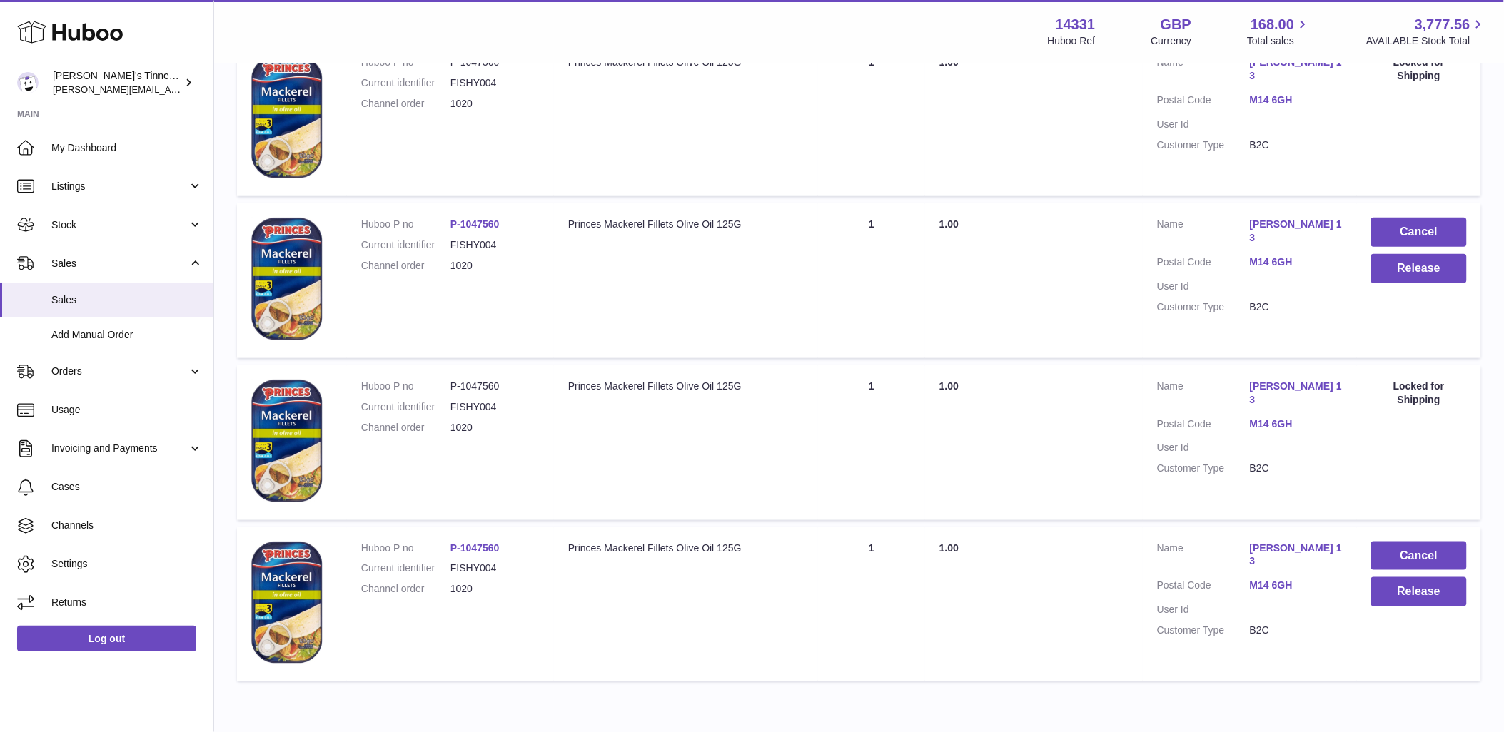
click at [1262, 256] on link "M14 6GH" at bounding box center [1296, 263] width 93 height 14
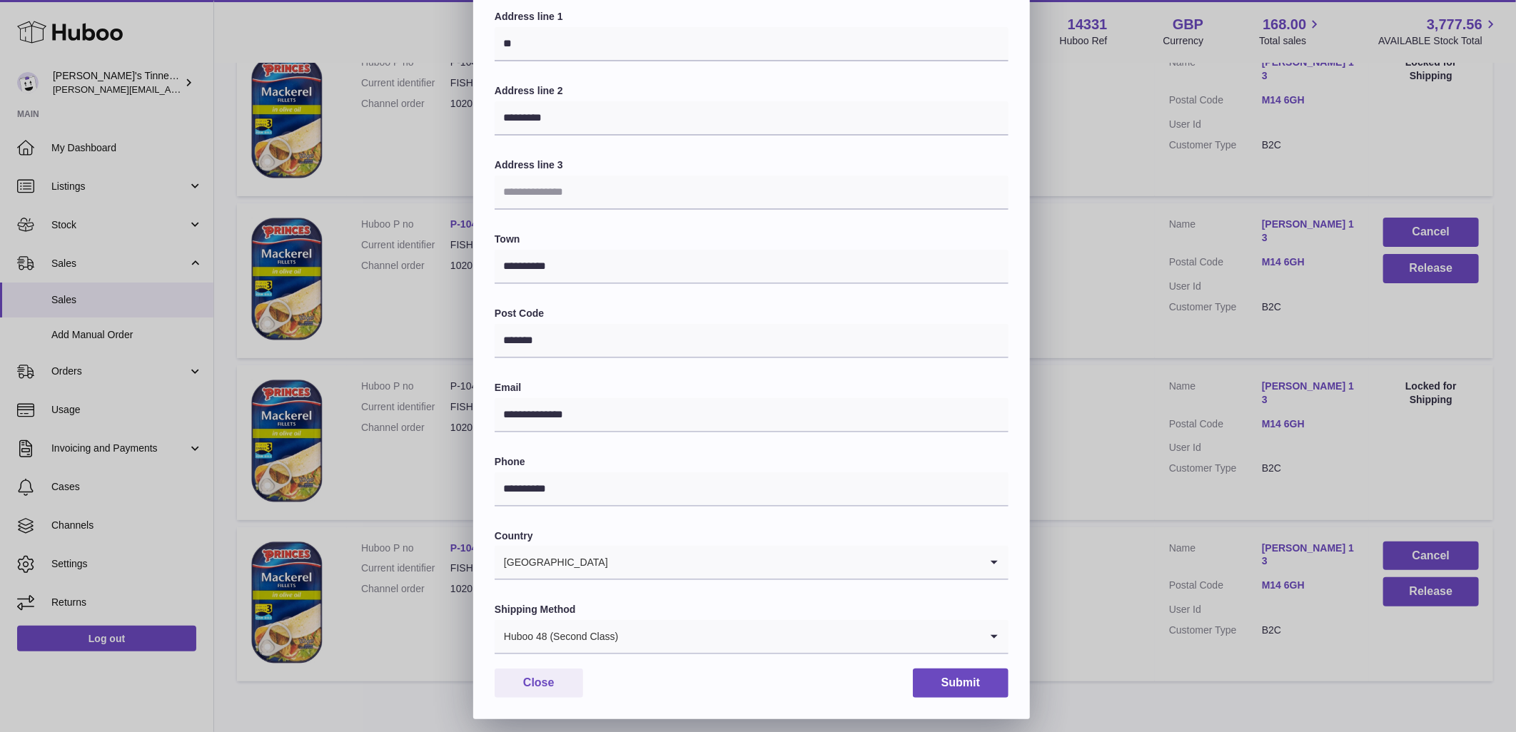
scroll to position [166, 0]
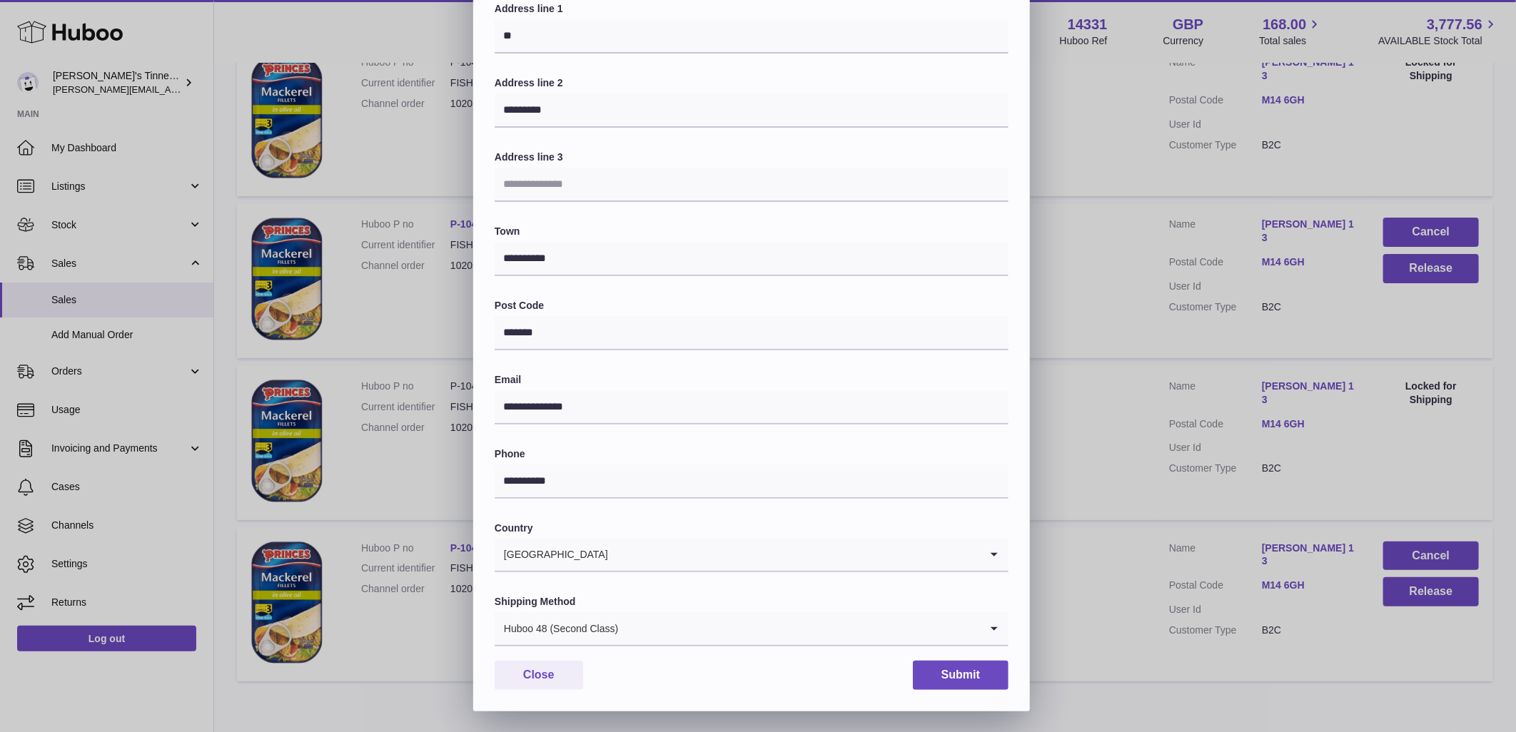
click at [760, 627] on input "Search for option" at bounding box center [799, 629] width 361 height 33
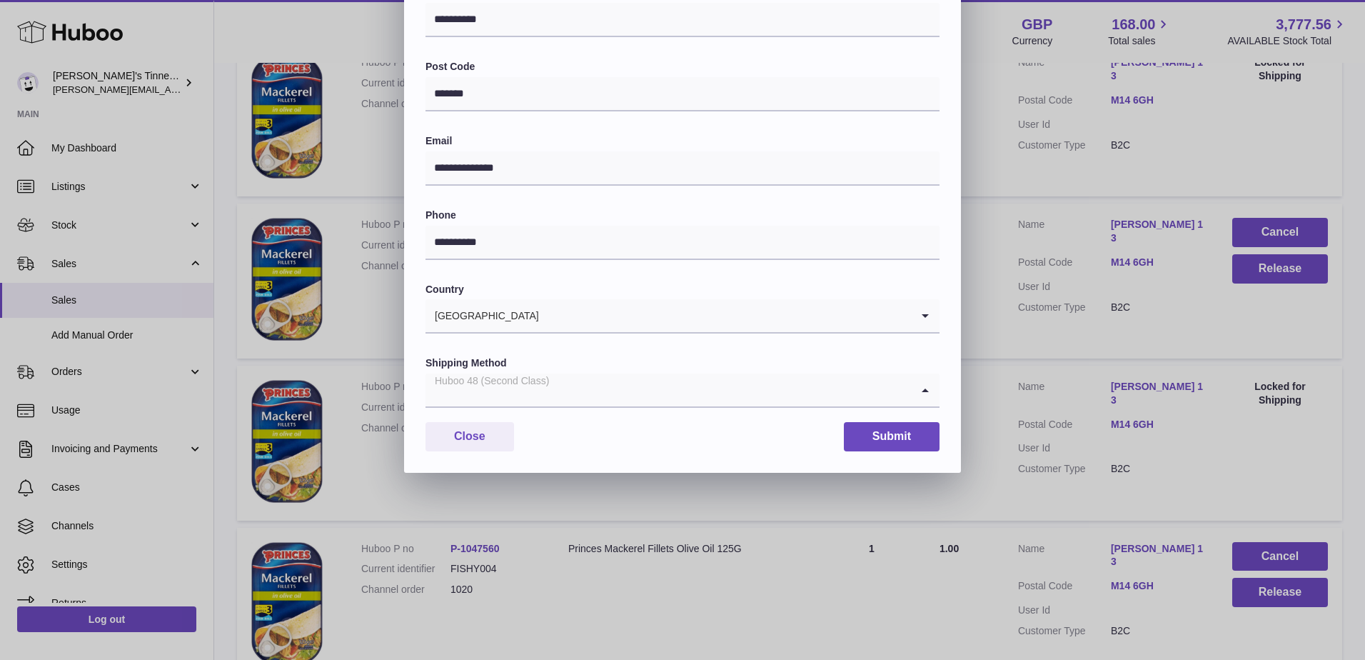
scroll to position [240, 0]
